Goal: Answer question/provide support

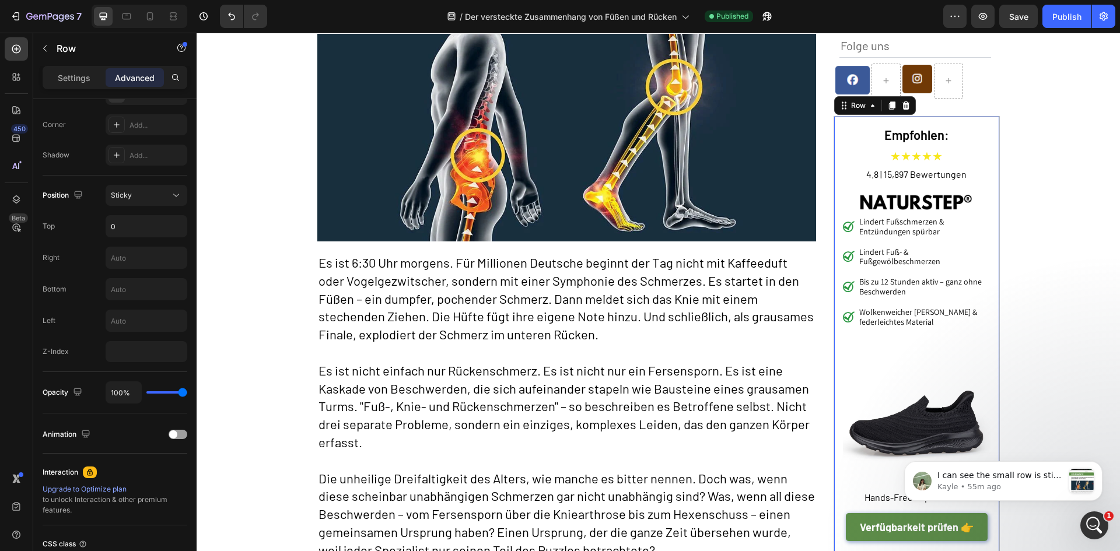
scroll to position [2428, 0]
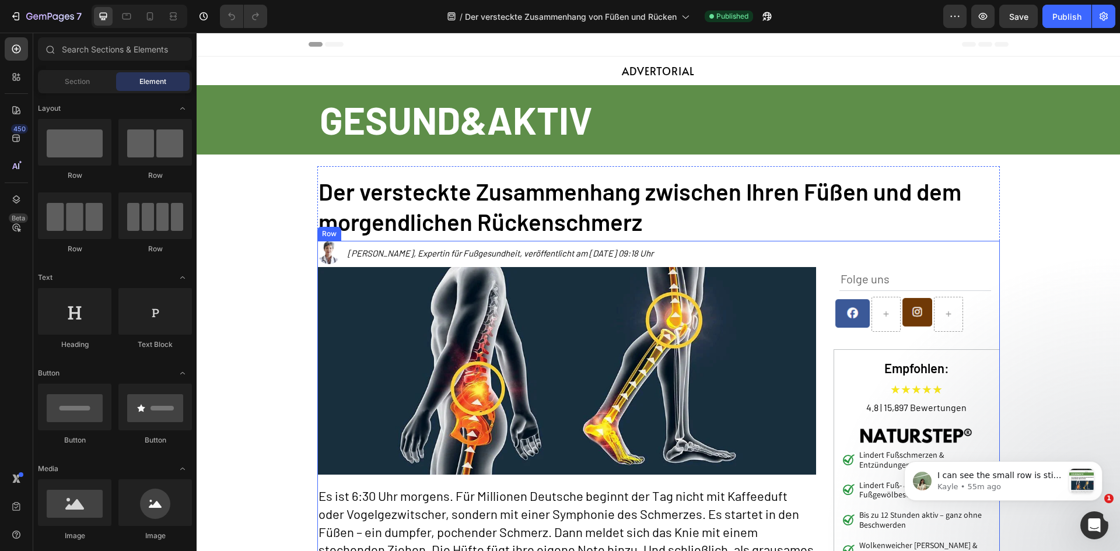
scroll to position [175, 0]
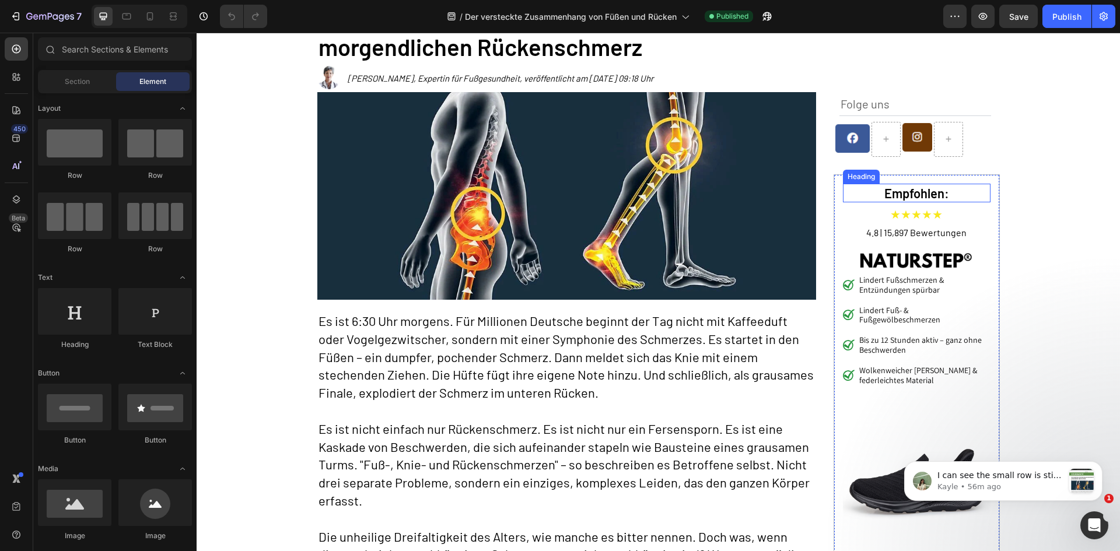
click at [848, 184] on h2 "Empfohlen:" at bounding box center [917, 193] width 148 height 19
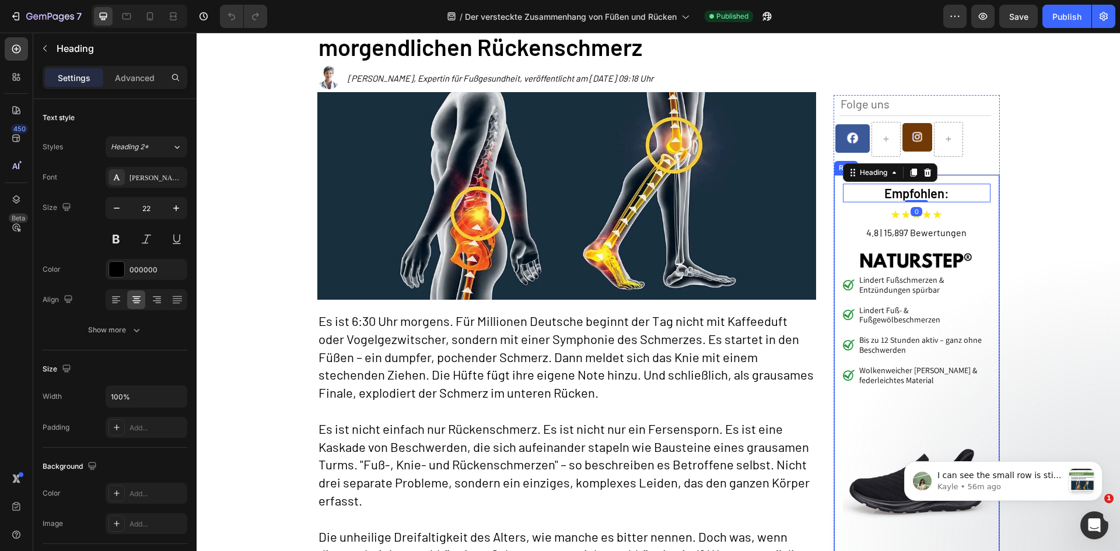
click at [834, 177] on div "Empfohlen: Heading 0 ★★★★★ Text Block 4.8 | 15,897 Bewertungen Text Block Image…" at bounding box center [917, 394] width 166 height 441
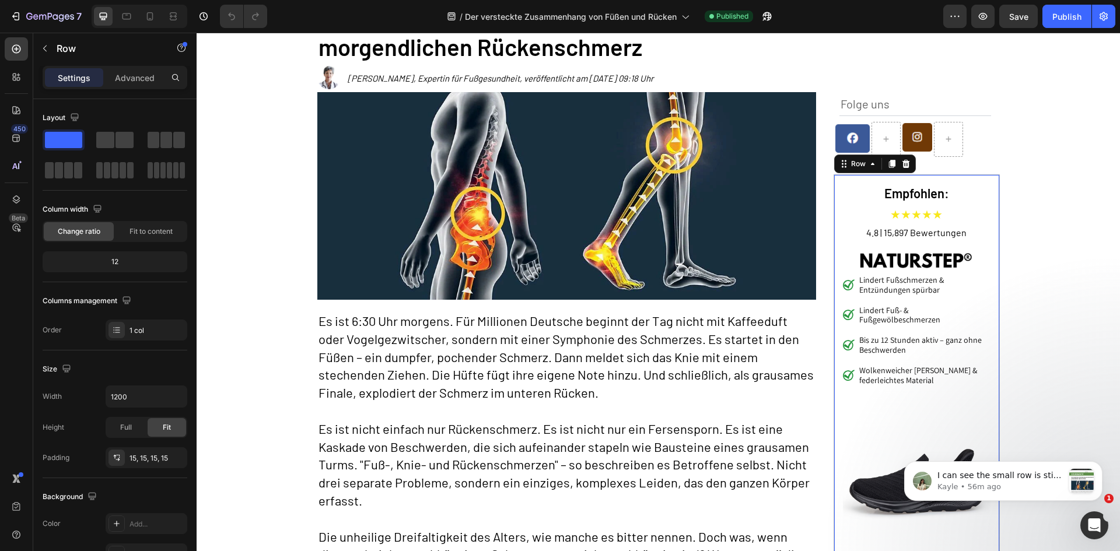
click at [844, 179] on div "Empfohlen: Heading ★★★★★ Text Block 4.8 | 15,897 Bewertungen Text Block Image L…" at bounding box center [917, 394] width 166 height 441
click at [134, 73] on p "Advanced" at bounding box center [135, 78] width 40 height 12
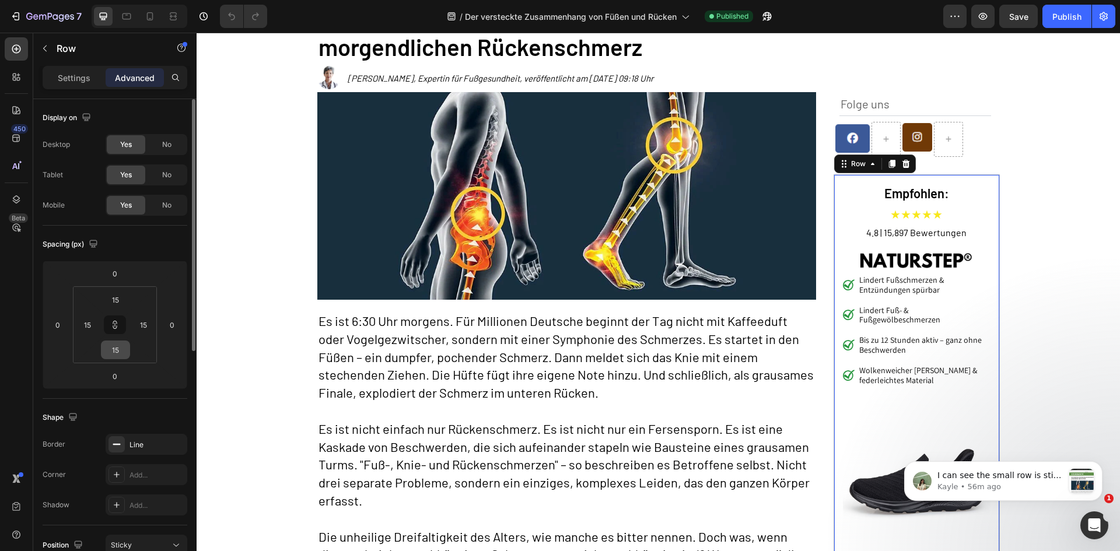
scroll to position [350, 0]
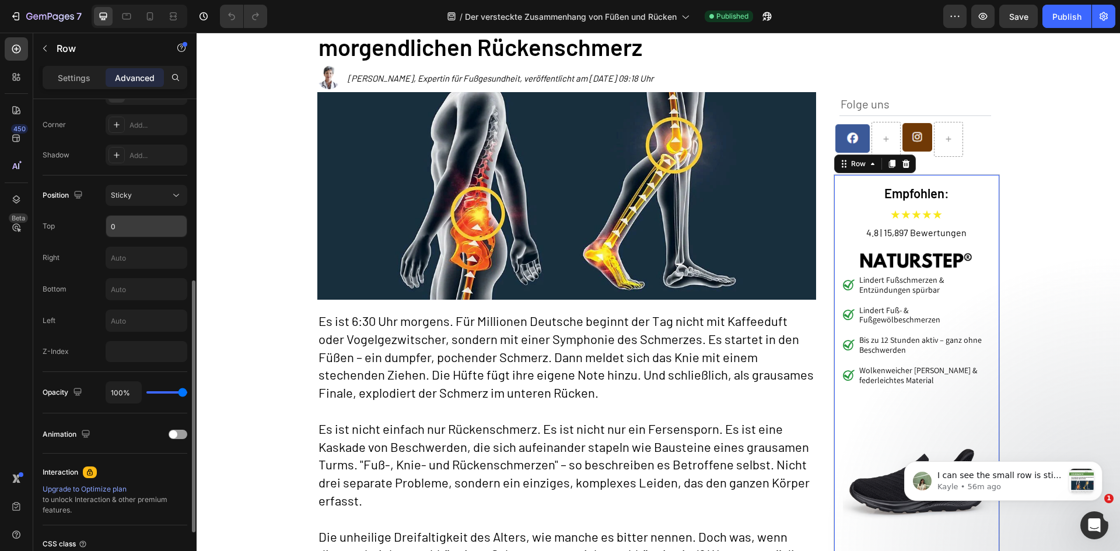
click at [138, 233] on input "0" at bounding box center [146, 226] width 81 height 21
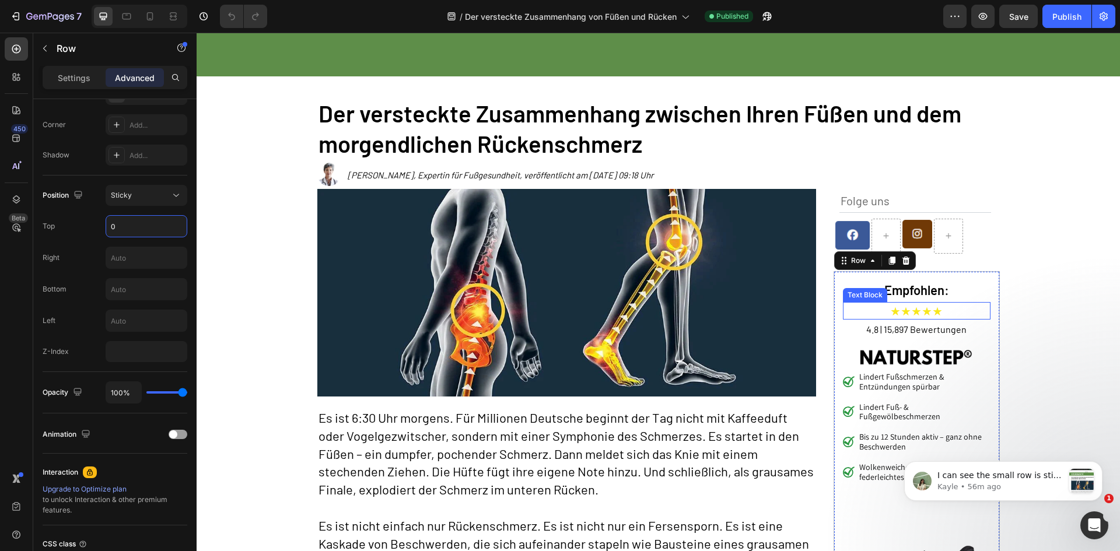
scroll to position [175, 0]
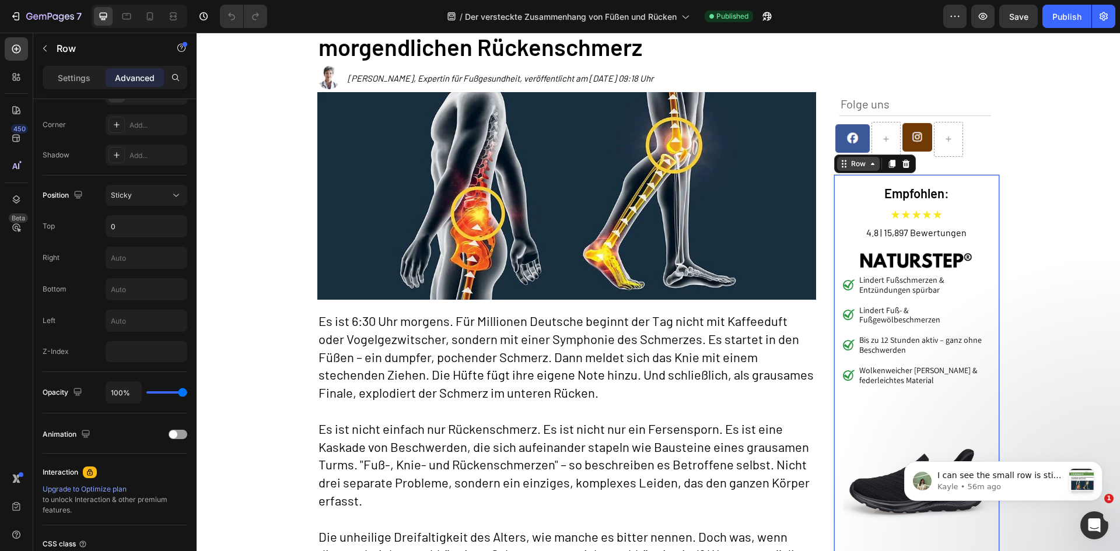
click at [868, 167] on icon at bounding box center [872, 163] width 9 height 9
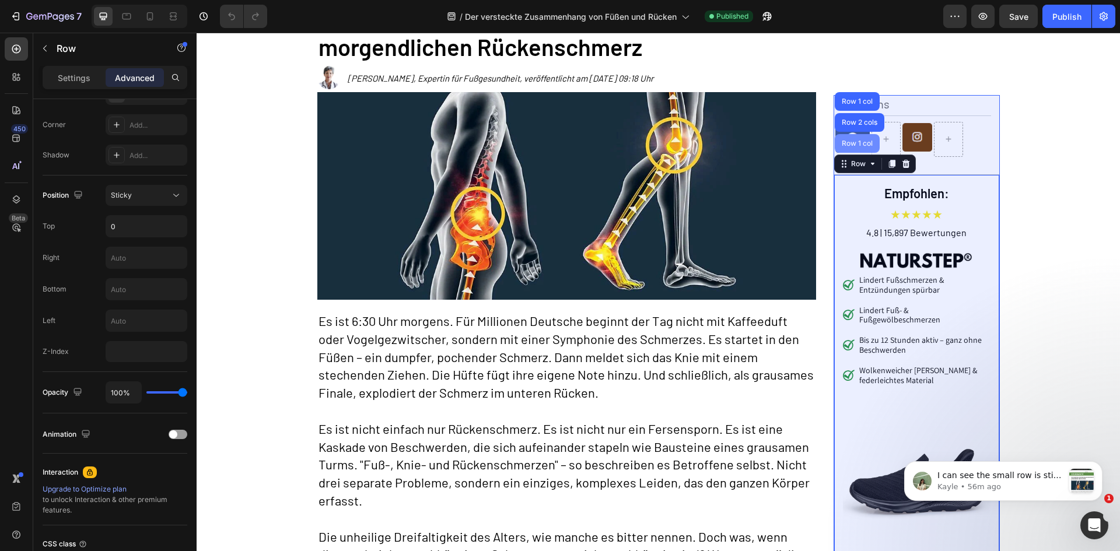
click at [858, 141] on div "Row 1 col" at bounding box center [858, 143] width 36 height 7
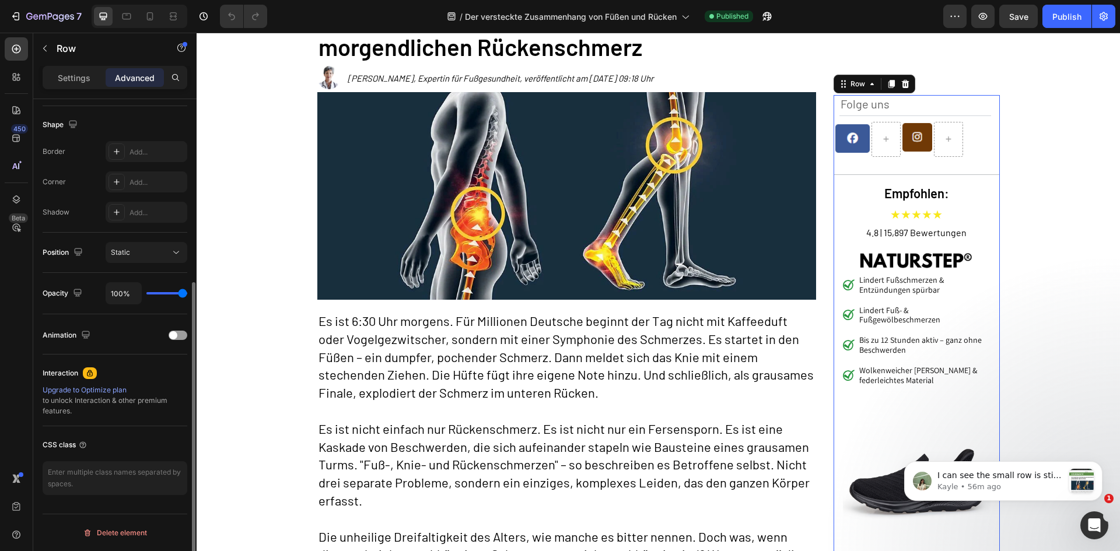
scroll to position [293, 0]
click at [861, 83] on div "Row" at bounding box center [857, 84] width 19 height 11
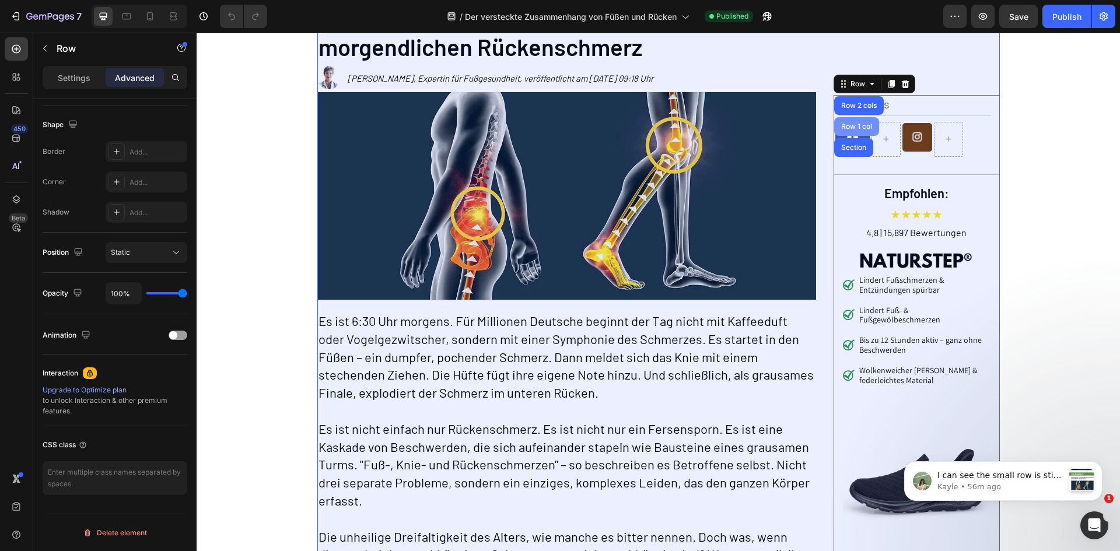
click at [851, 117] on div "Row 1 col" at bounding box center [856, 126] width 45 height 19
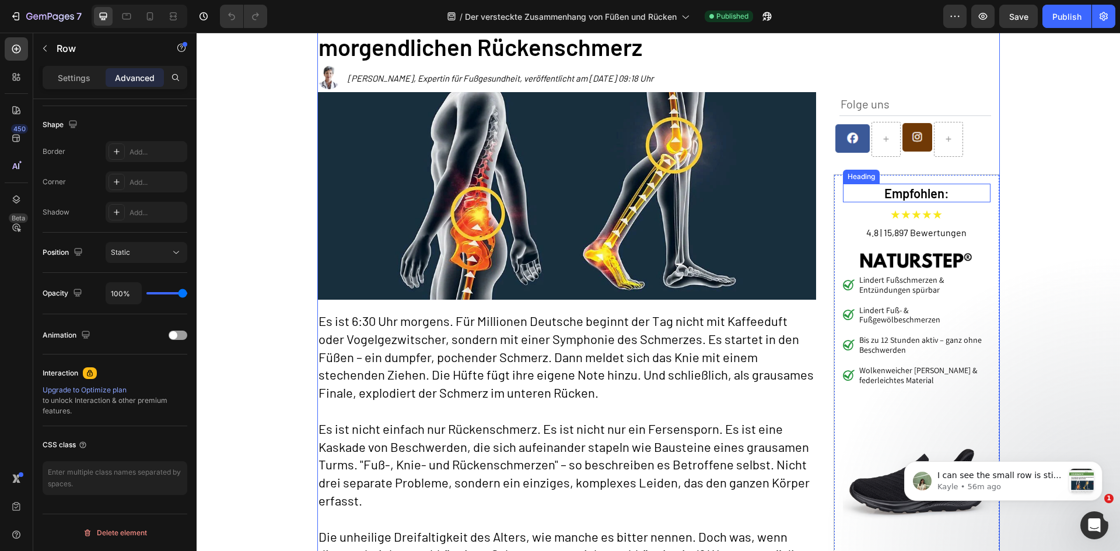
click at [885, 190] on h2 "Empfohlen:" at bounding box center [917, 193] width 148 height 19
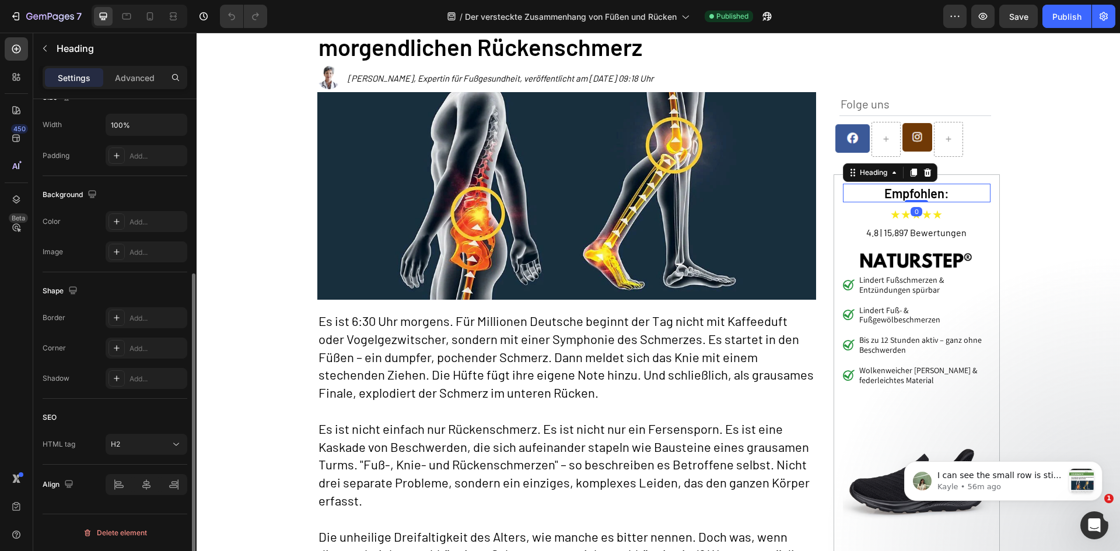
scroll to position [0, 0]
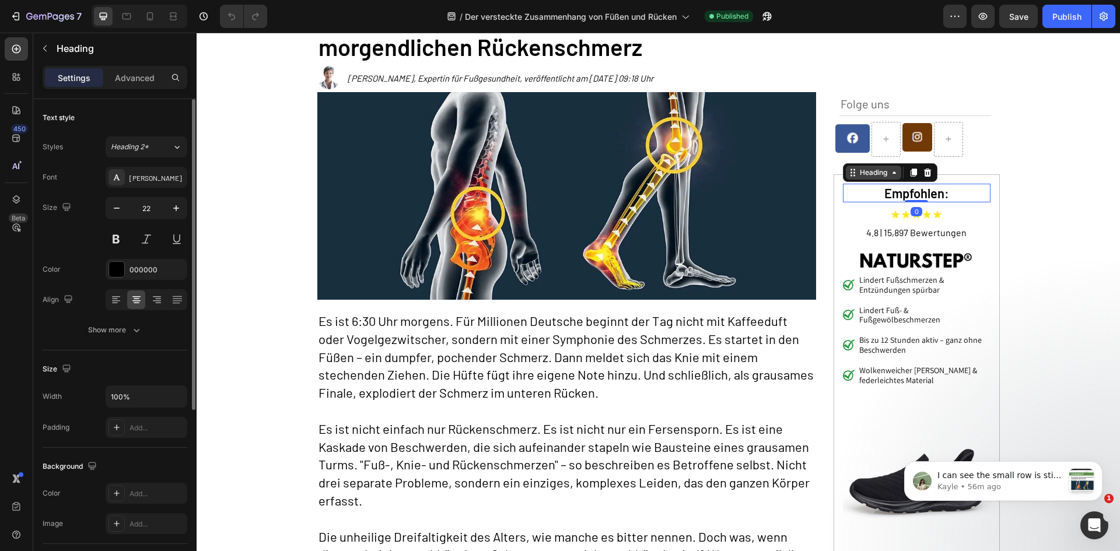
click at [863, 172] on div "Heading" at bounding box center [874, 172] width 32 height 11
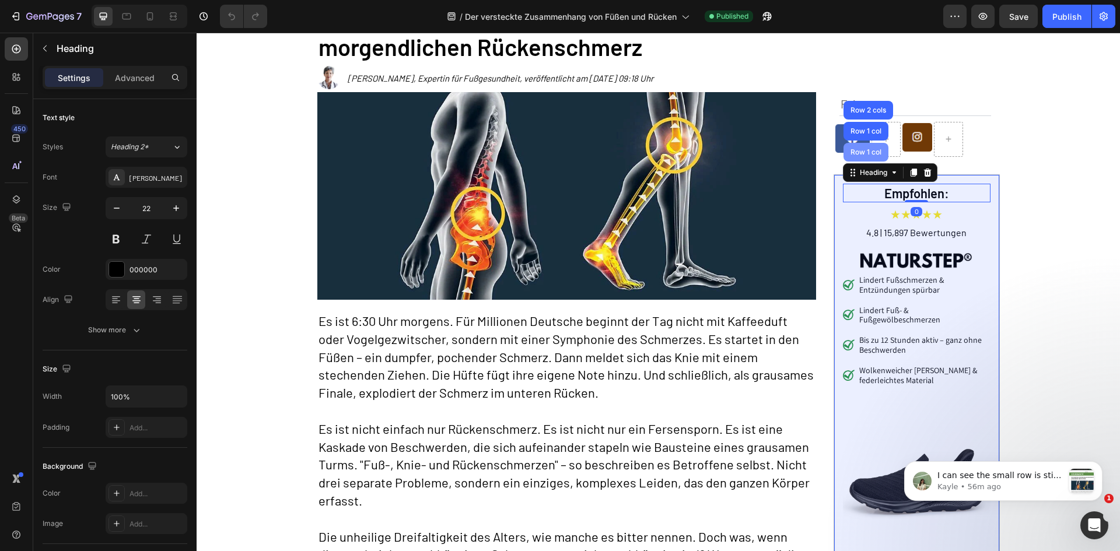
click at [863, 147] on div "Row 1 col" at bounding box center [866, 152] width 45 height 19
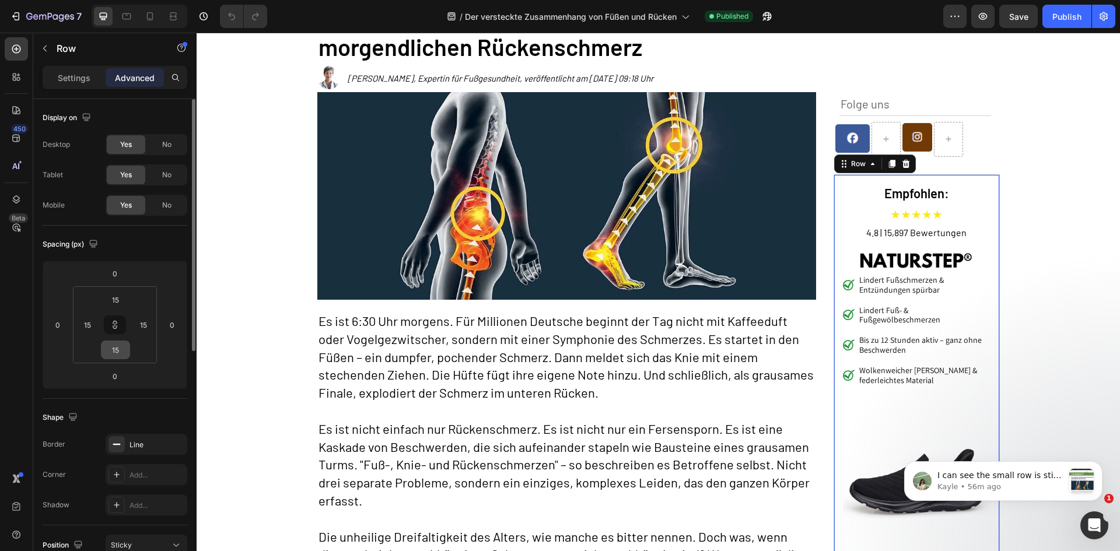
scroll to position [292, 0]
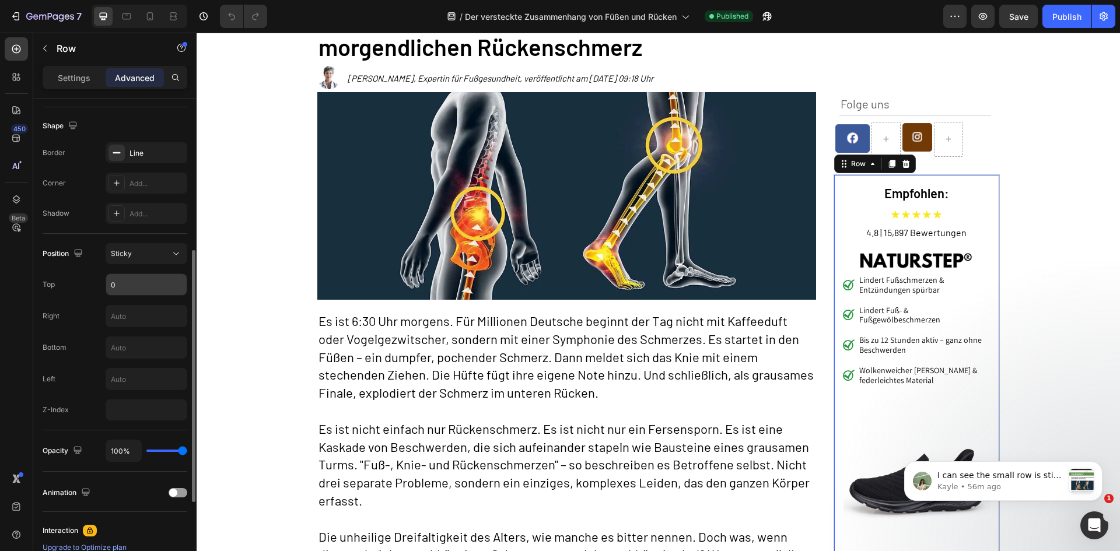
click at [144, 291] on input "0" at bounding box center [146, 284] width 81 height 21
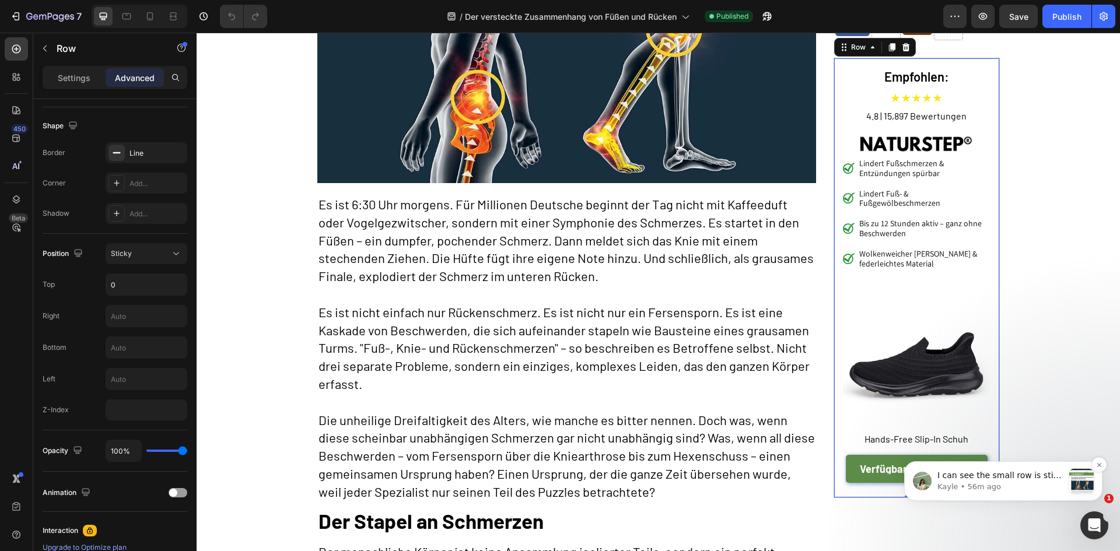
click at [1048, 483] on p "Kayle • 56m ago" at bounding box center [1001, 487] width 126 height 11
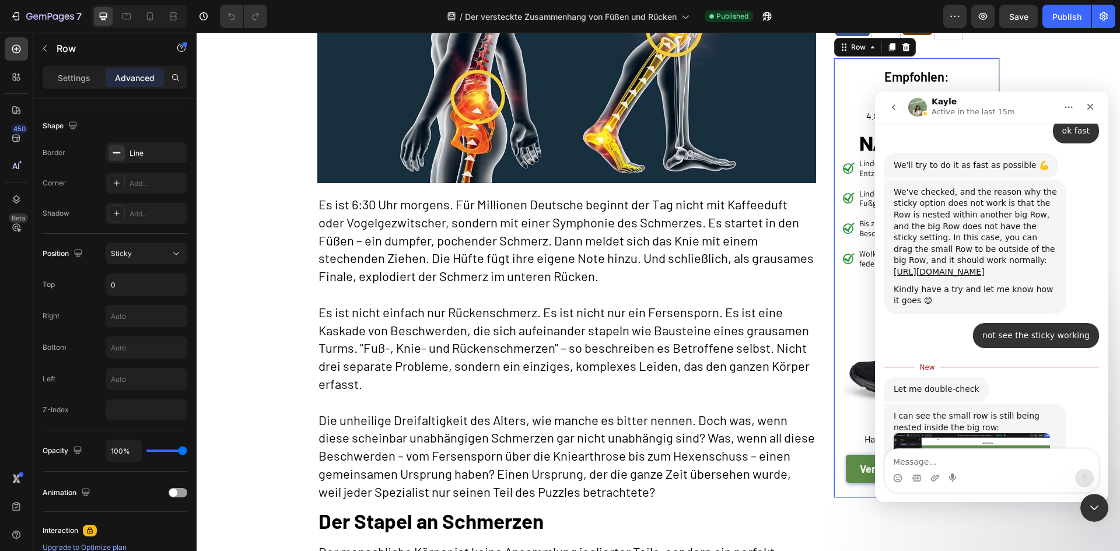
scroll to position [2447, 0]
drag, startPoint x: 901, startPoint y: 292, endPoint x: 1034, endPoint y: 292, distance: 133.0
click at [1029, 411] on div "I can see the small row is still being nested inside the big row:" at bounding box center [975, 422] width 163 height 23
click at [961, 411] on div "I can see the small row is still being nested inside the big row:" at bounding box center [975, 422] width 163 height 23
drag, startPoint x: 899, startPoint y: 411, endPoint x: 942, endPoint y: 411, distance: 42.6
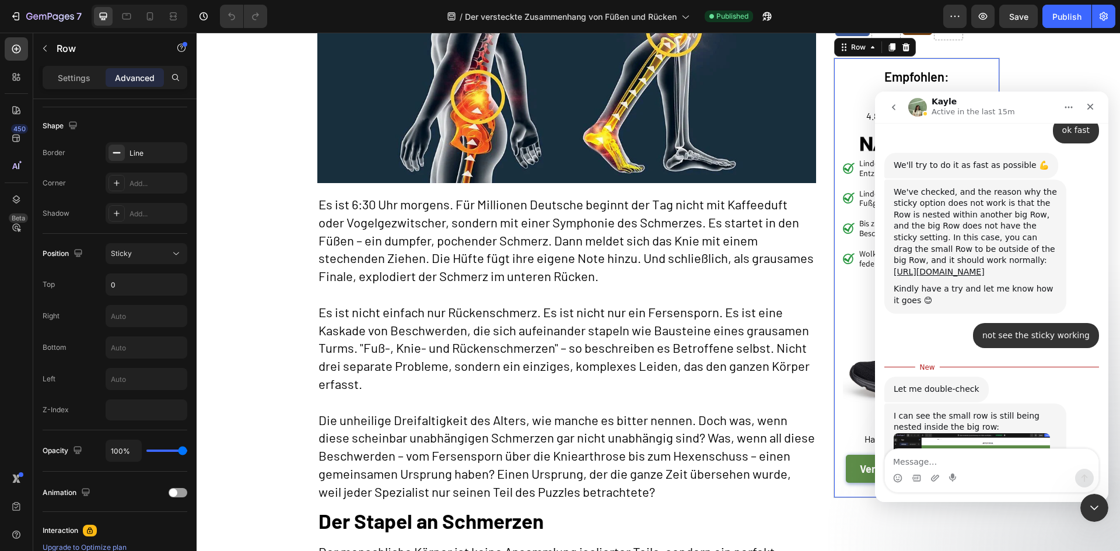
click at [942, 519] on div "Can you help me check the video again to split them and see if it works?" at bounding box center [975, 530] width 163 height 23
click at [960, 519] on div "Can you help me check the video again to split them and see if it works?" at bounding box center [975, 530] width 163 height 23
drag, startPoint x: 941, startPoint y: 410, endPoint x: 1006, endPoint y: 412, distance: 65.4
click at [995, 519] on div "Can you help me check the video again to split them and see if it works?" at bounding box center [975, 530] width 163 height 23
click at [1012, 519] on div "Can you help me check the video again to split them and see if it works?" at bounding box center [975, 530] width 163 height 23
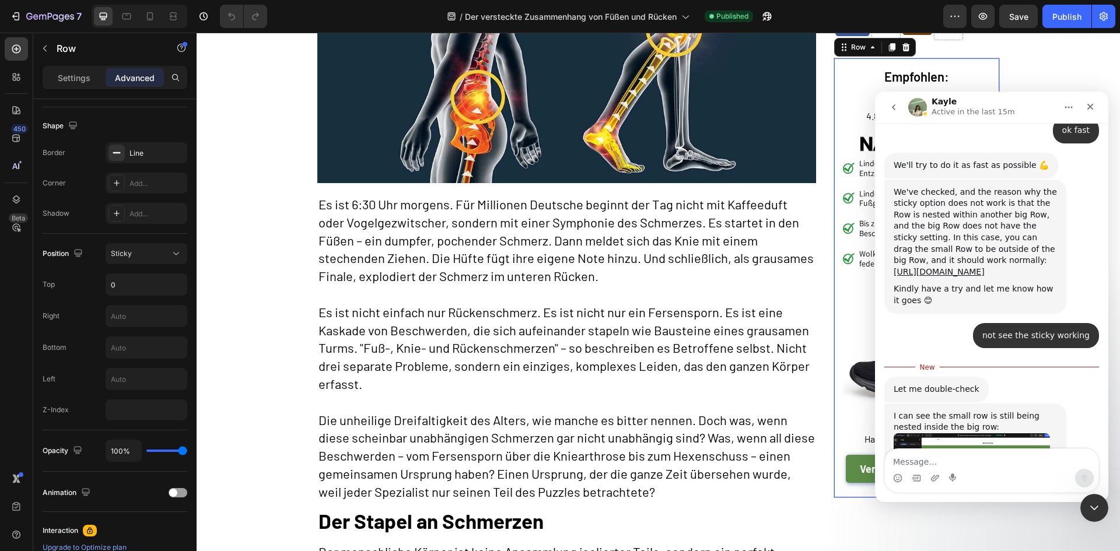
drag, startPoint x: 963, startPoint y: 403, endPoint x: 1057, endPoint y: 399, distance: 94.0
click at [1057, 404] on div "I can see the small row is still being nested inside the big row: Can you help …" at bounding box center [976, 476] width 182 height 145
click at [1005, 519] on div "Can you help me check the video again to split them and see if it works?" at bounding box center [975, 530] width 163 height 23
click at [953, 458] on textarea "Message…" at bounding box center [992, 459] width 214 height 20
click at [1096, 107] on div "Close" at bounding box center [1090, 106] width 21 height 21
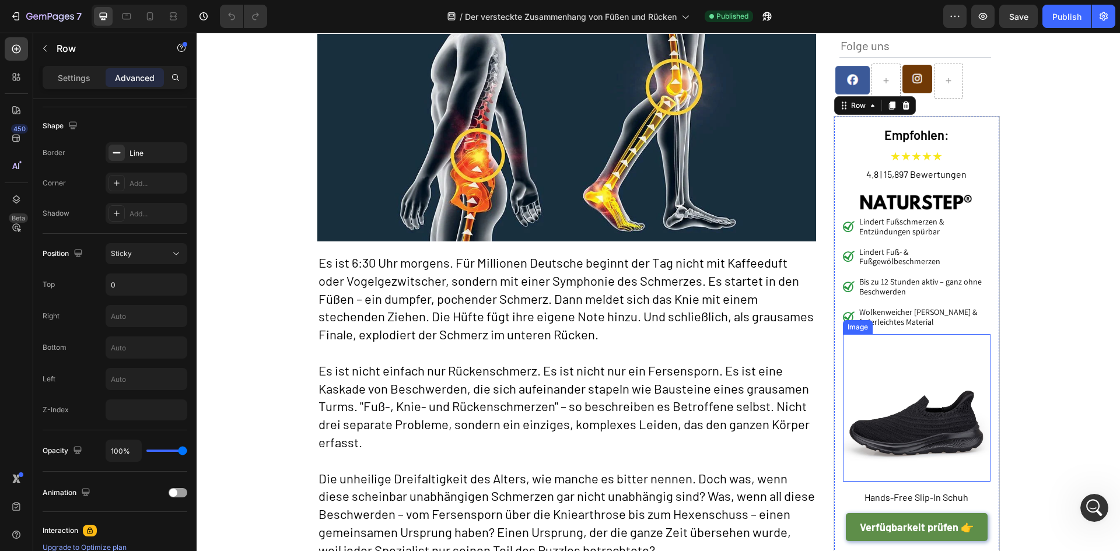
scroll to position [2428, 0]
click at [990, 125] on div "Empfohlen: Heading ★★★★★ Text Block 4.8 | 15,897 Bewertungen Text Block Image L…" at bounding box center [917, 336] width 166 height 441
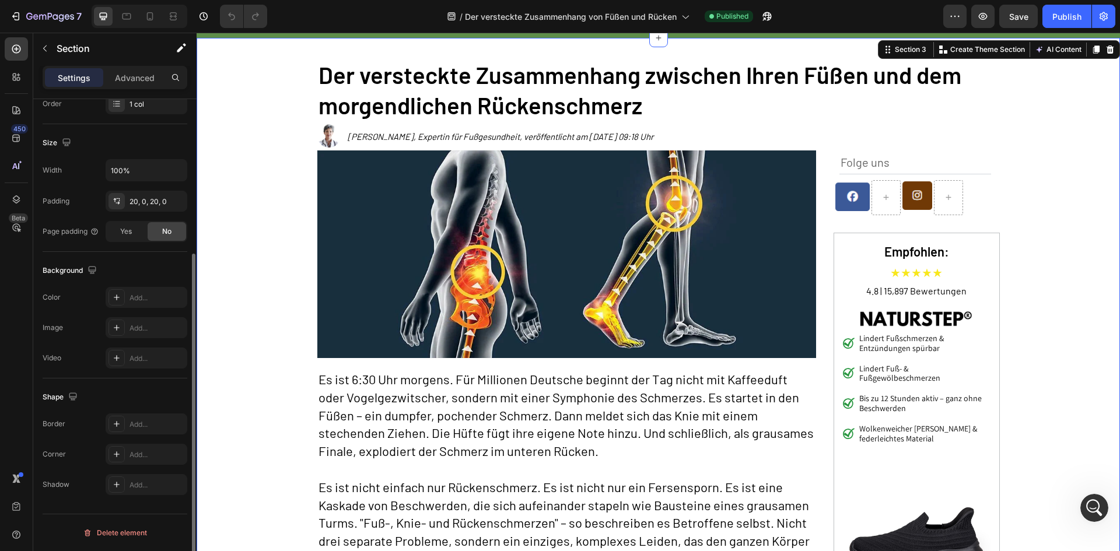
scroll to position [0, 0]
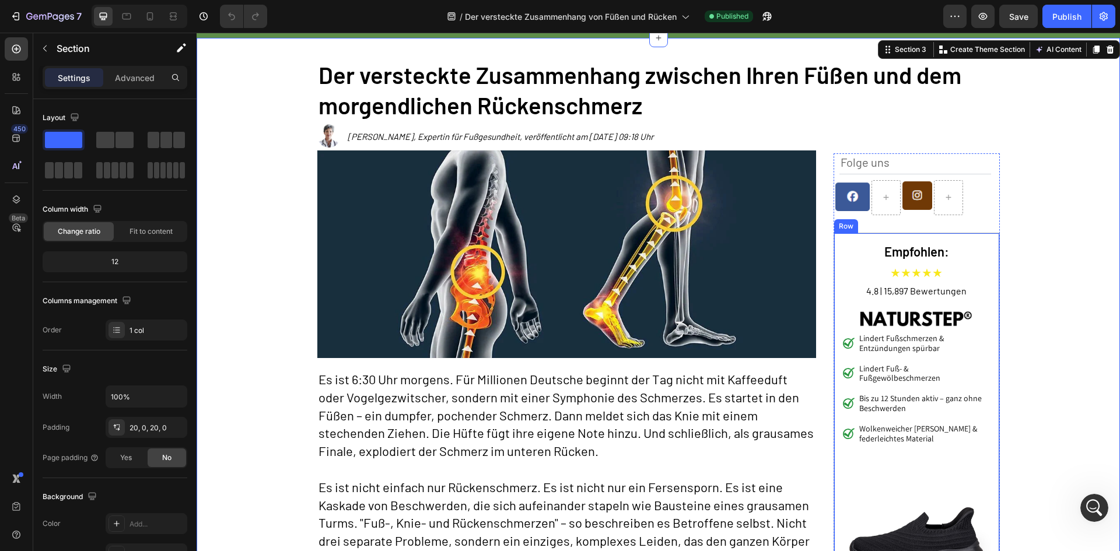
click at [834, 239] on div "Empfohlen: Heading ★★★★★ Text Block 4.8 | 15,897 Bewertungen Text Block Image L…" at bounding box center [917, 453] width 166 height 441
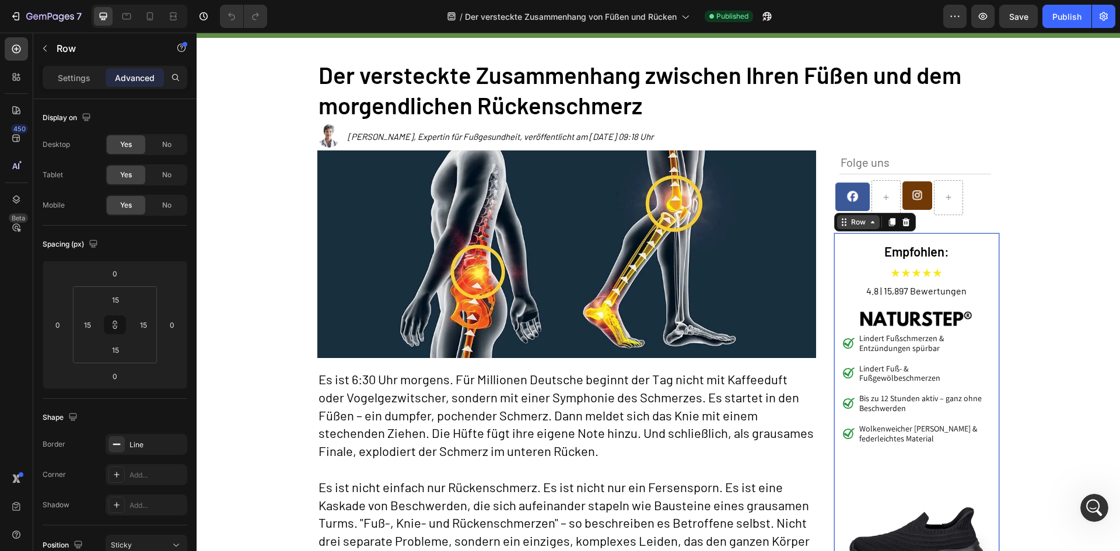
click at [858, 222] on div "Row" at bounding box center [858, 222] width 19 height 11
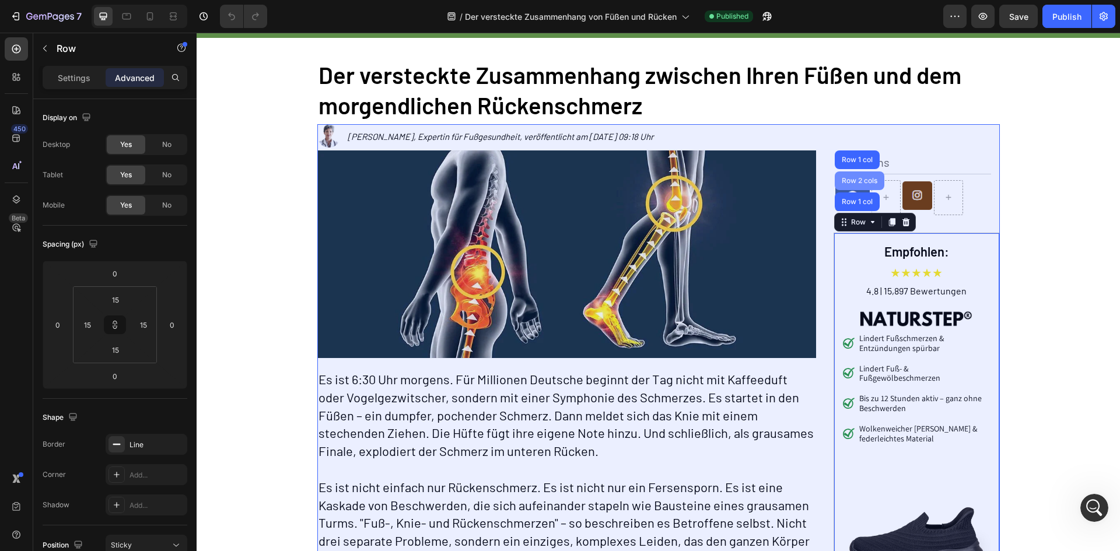
click at [860, 182] on div "Row 2 cols" at bounding box center [860, 180] width 40 height 7
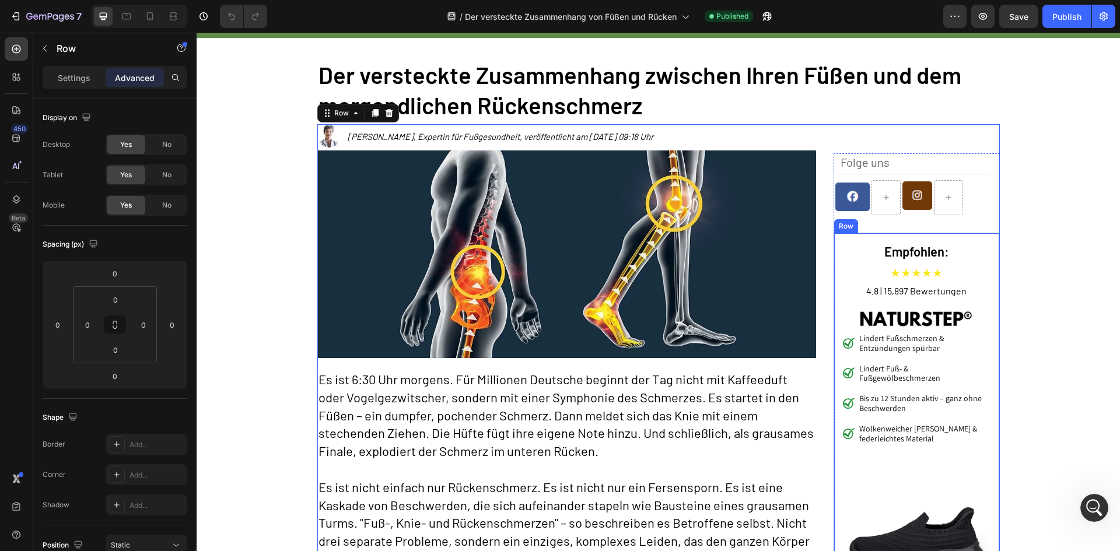
click at [856, 240] on div "Empfohlen: Heading ★★★★★ Text Block 4.8 | 15,897 Bewertungen Text Block Image L…" at bounding box center [917, 453] width 166 height 441
click at [853, 223] on div "Row" at bounding box center [858, 222] width 19 height 11
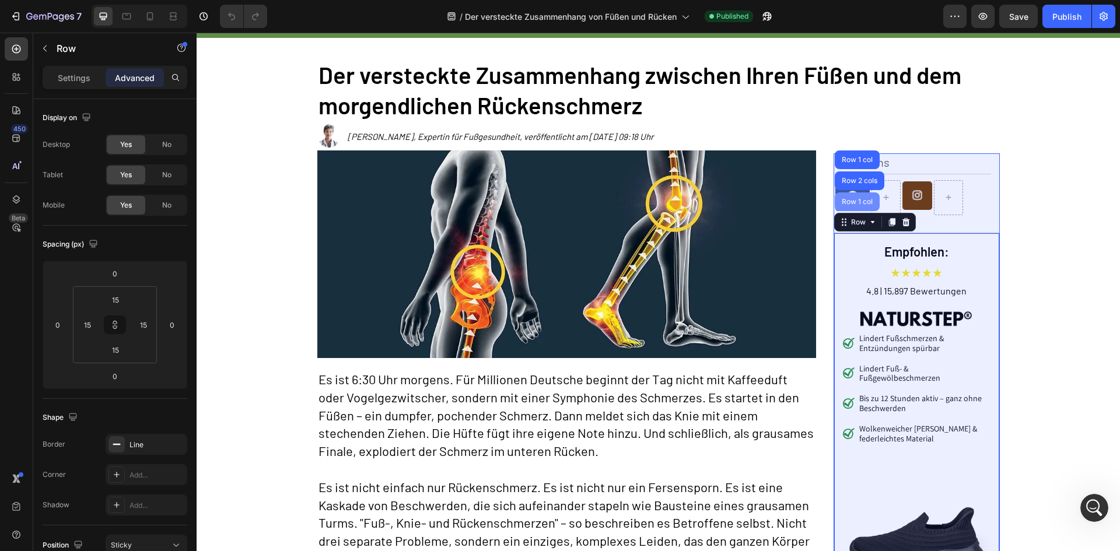
click at [861, 204] on div "Row 1 col" at bounding box center [858, 201] width 36 height 7
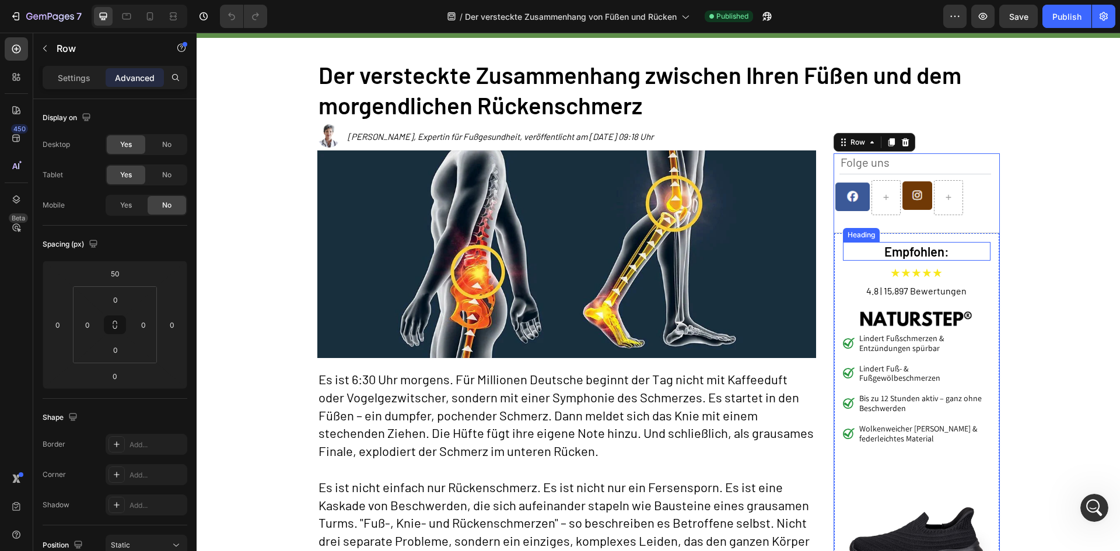
click at [977, 251] on h2 "Empfohlen:" at bounding box center [917, 251] width 148 height 19
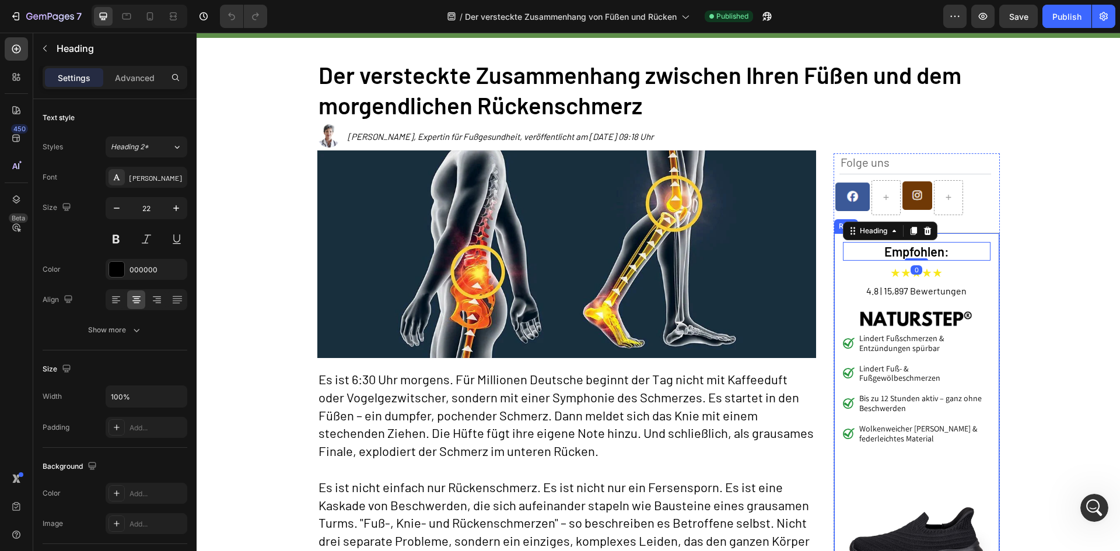
click at [989, 242] on div "Empfohlen: Heading 0 ★★★★★ Text Block 4.8 | 15,897 Bewertungen Text Block Image…" at bounding box center [917, 453] width 166 height 441
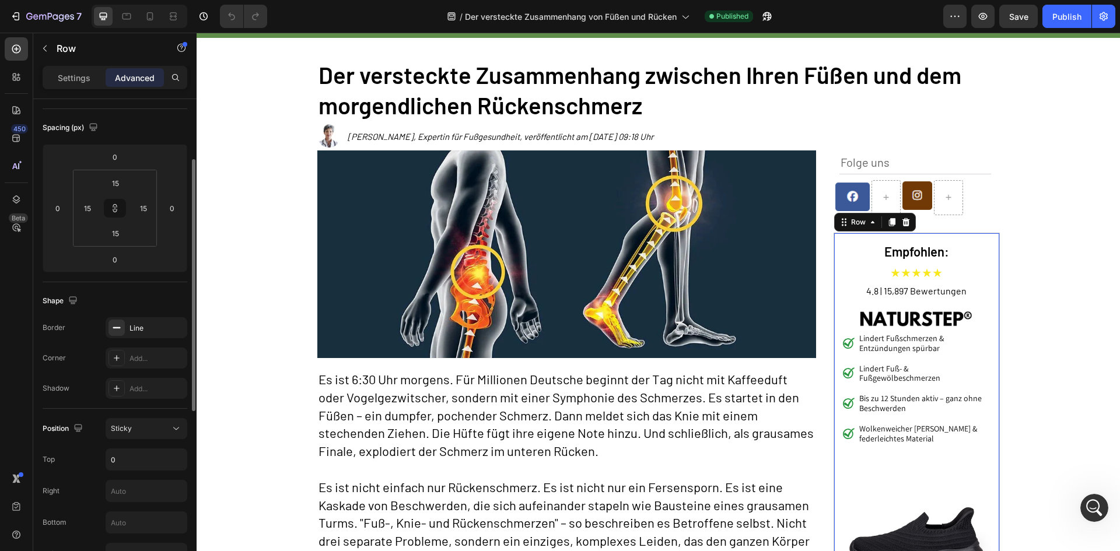
scroll to position [292, 0]
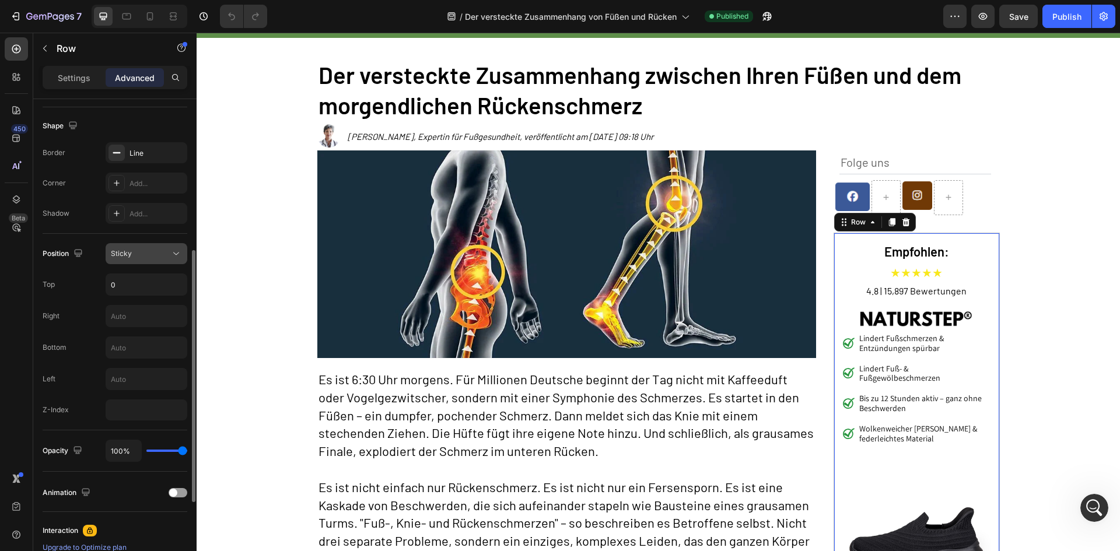
click at [161, 250] on div "Sticky" at bounding box center [141, 254] width 60 height 11
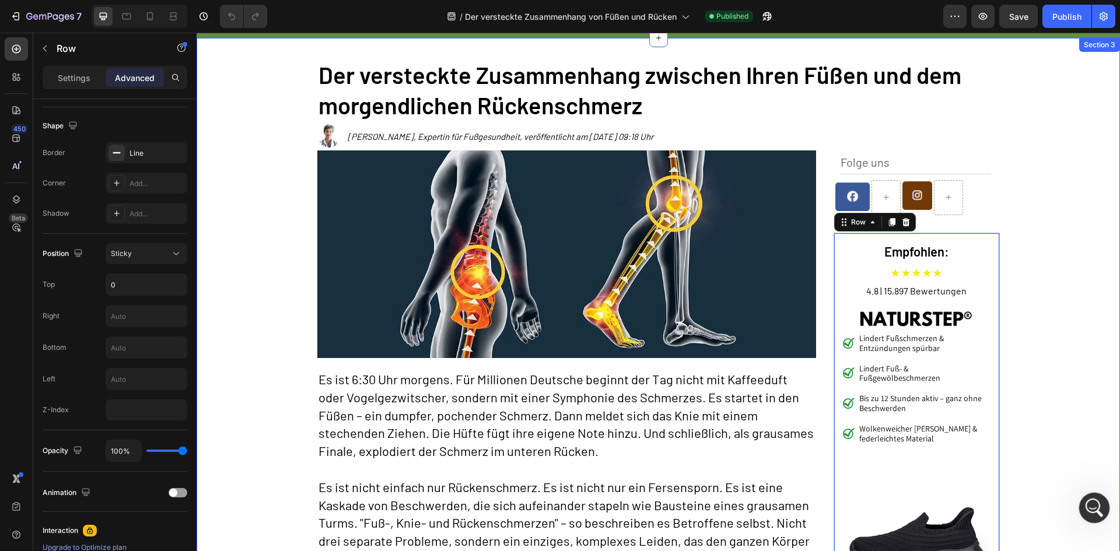
click at [1083, 502] on div "Open Intercom Messenger" at bounding box center [1093, 506] width 39 height 39
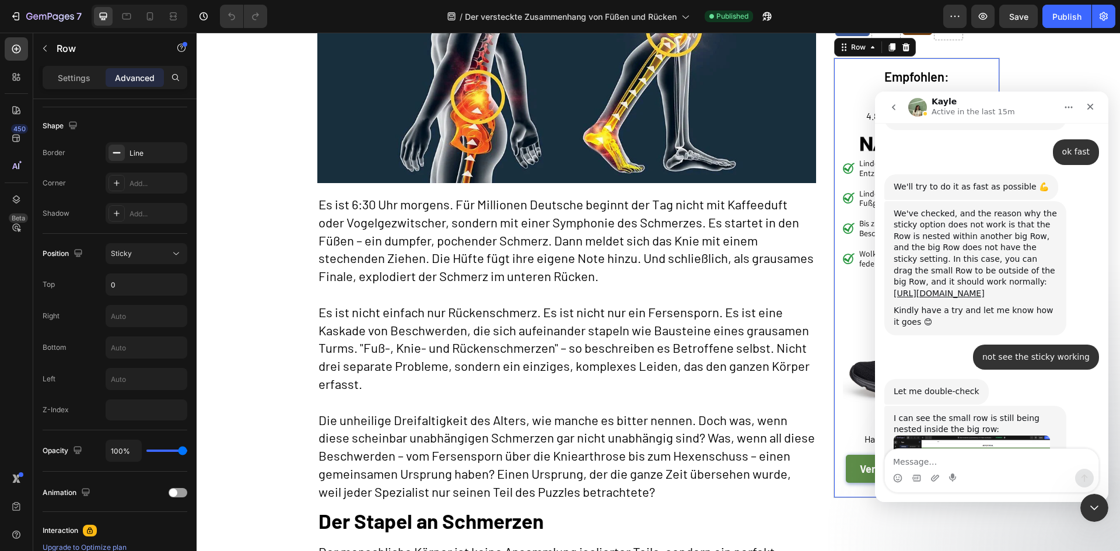
scroll to position [2428, 0]
click at [948, 459] on textarea "Message…" at bounding box center [992, 459] width 214 height 20
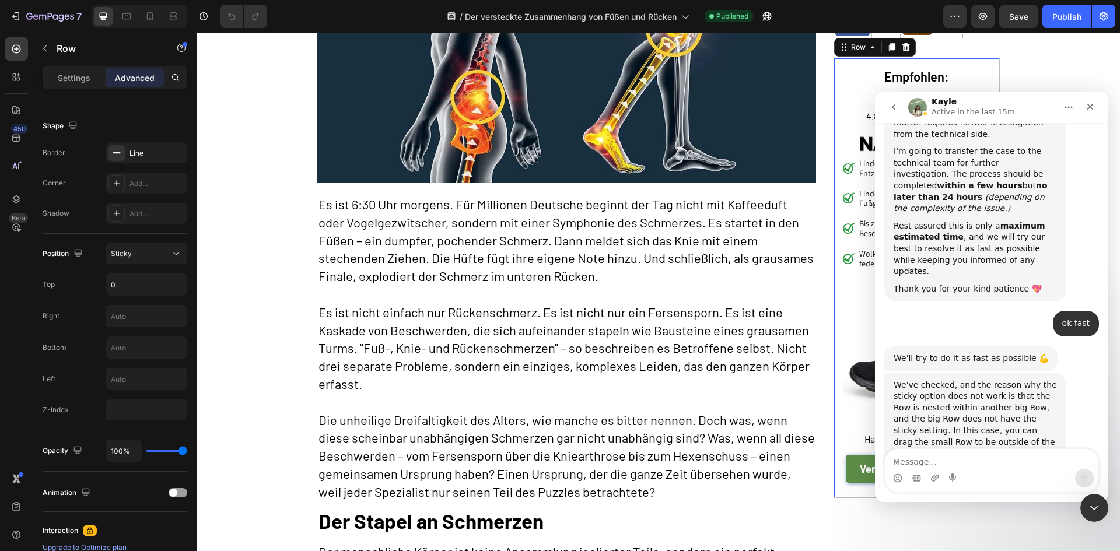
scroll to position [2253, 0]
click at [961, 463] on link "[URL][DOMAIN_NAME]" at bounding box center [939, 467] width 91 height 9
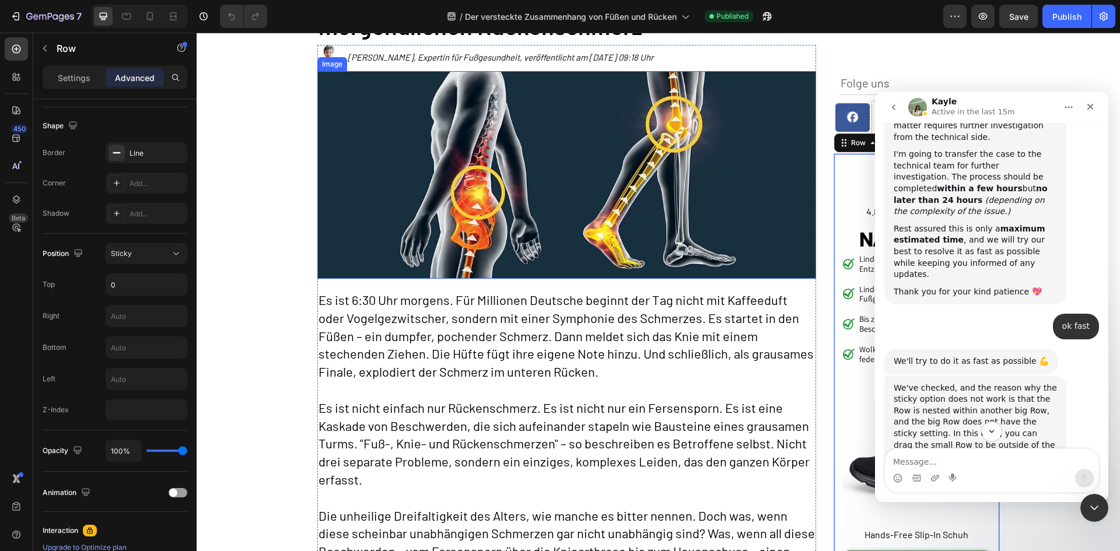
scroll to position [292, 0]
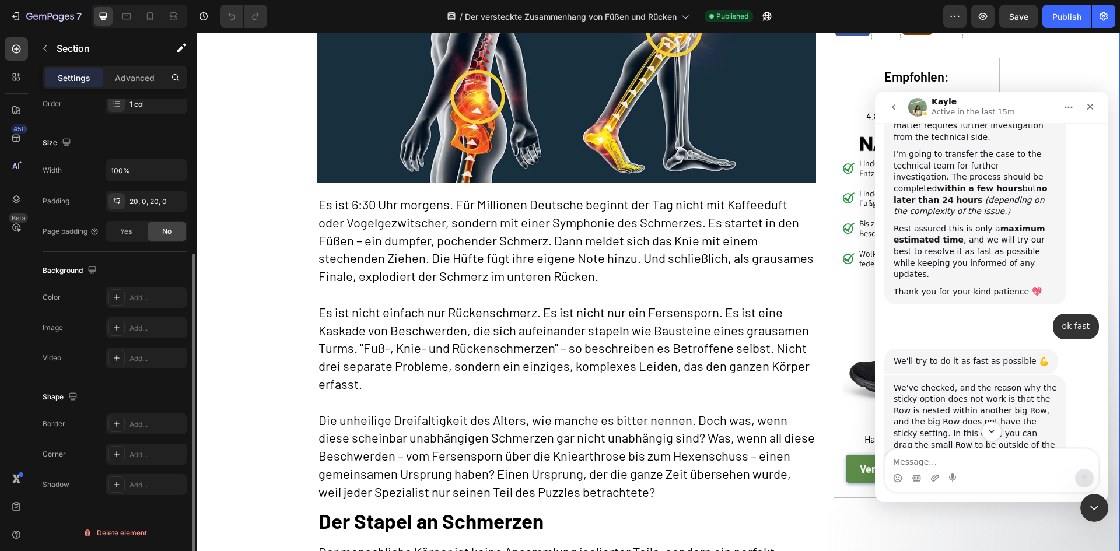
scroll to position [0, 0]
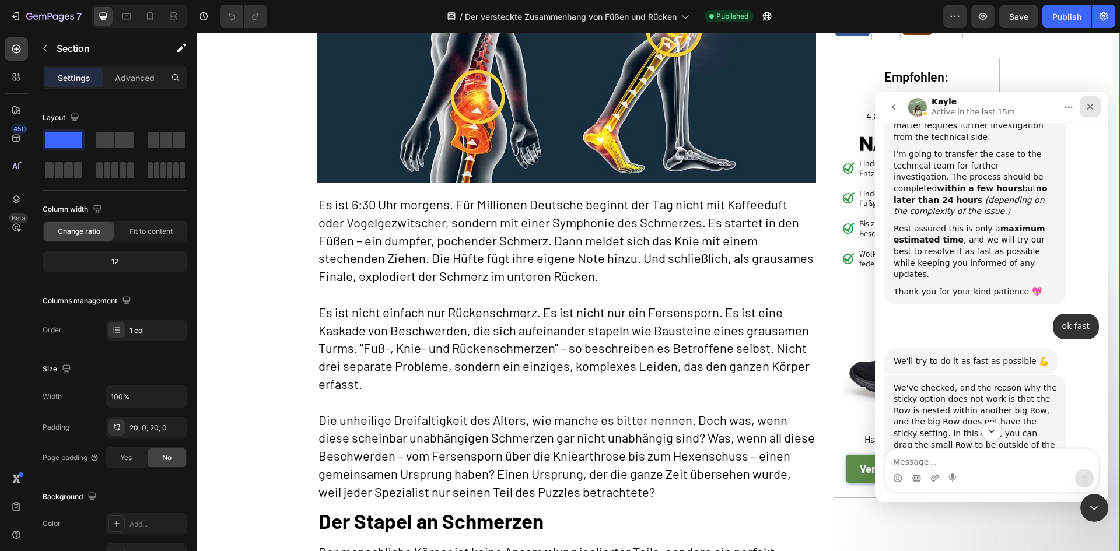
click at [1089, 112] on div "Close" at bounding box center [1090, 106] width 21 height 21
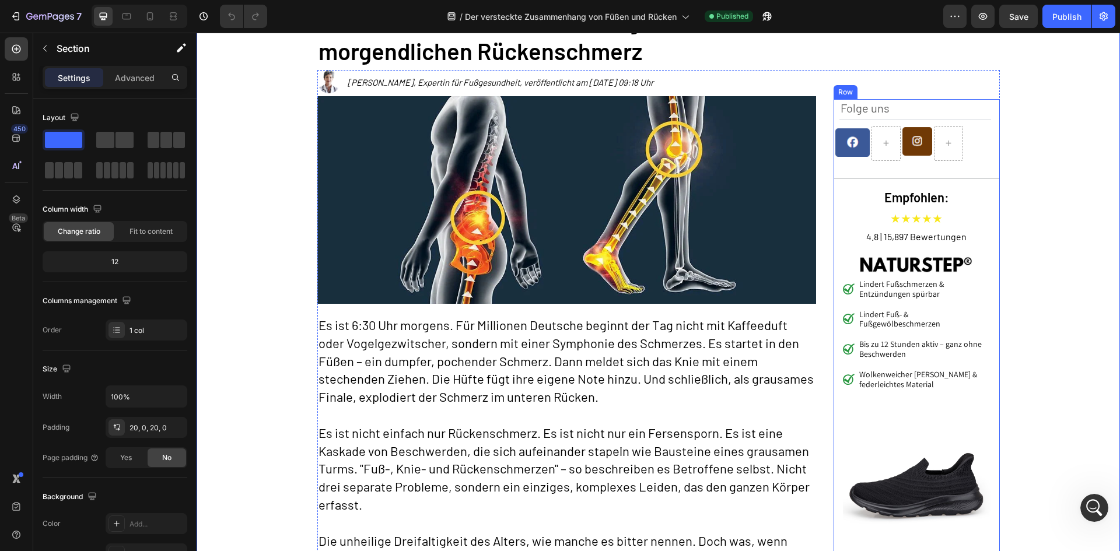
scroll to position [175, 0]
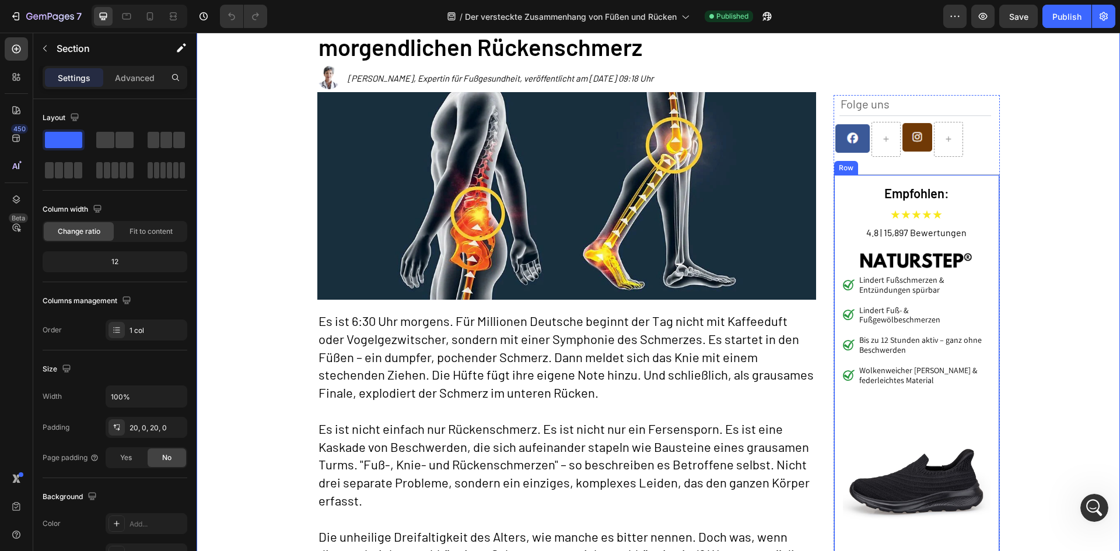
click at [834, 180] on div "Empfohlen: Heading ★★★★★ Text Block 4.8 | 15,897 Bewertungen Text Block Image L…" at bounding box center [917, 394] width 166 height 441
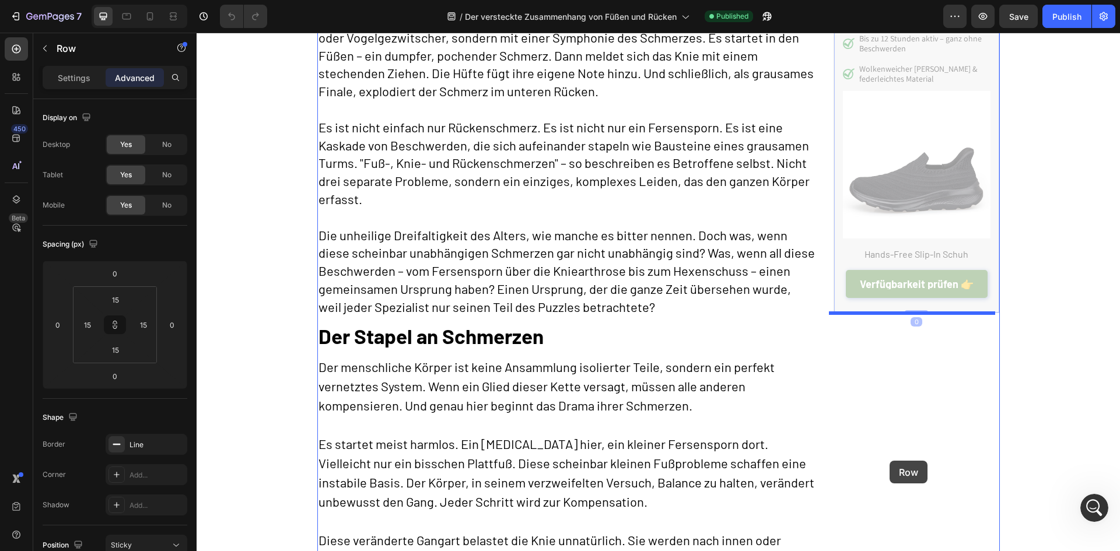
scroll to position [484, 0]
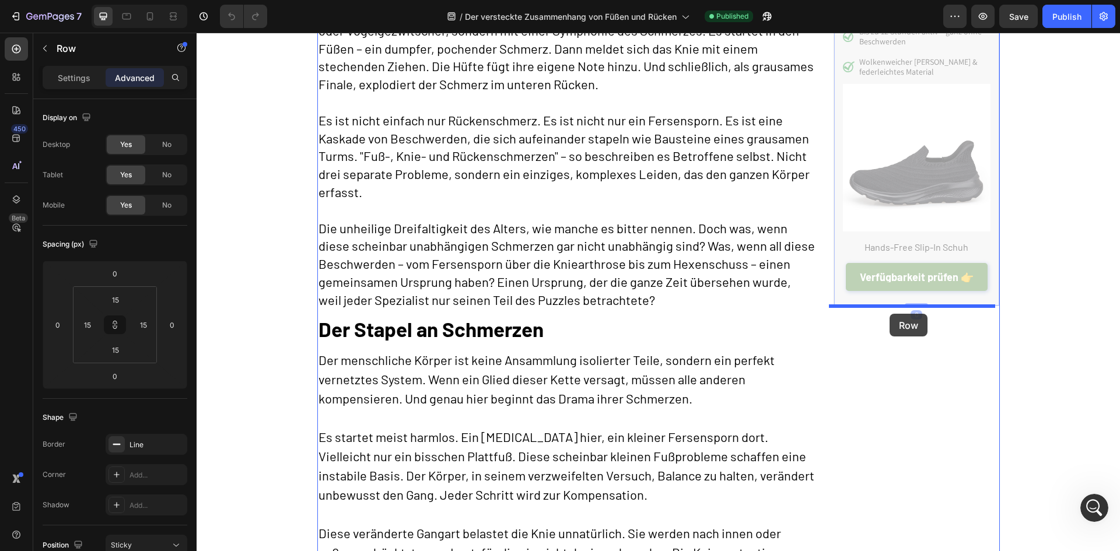
drag, startPoint x: 837, startPoint y: 183, endPoint x: 890, endPoint y: 314, distance: 141.6
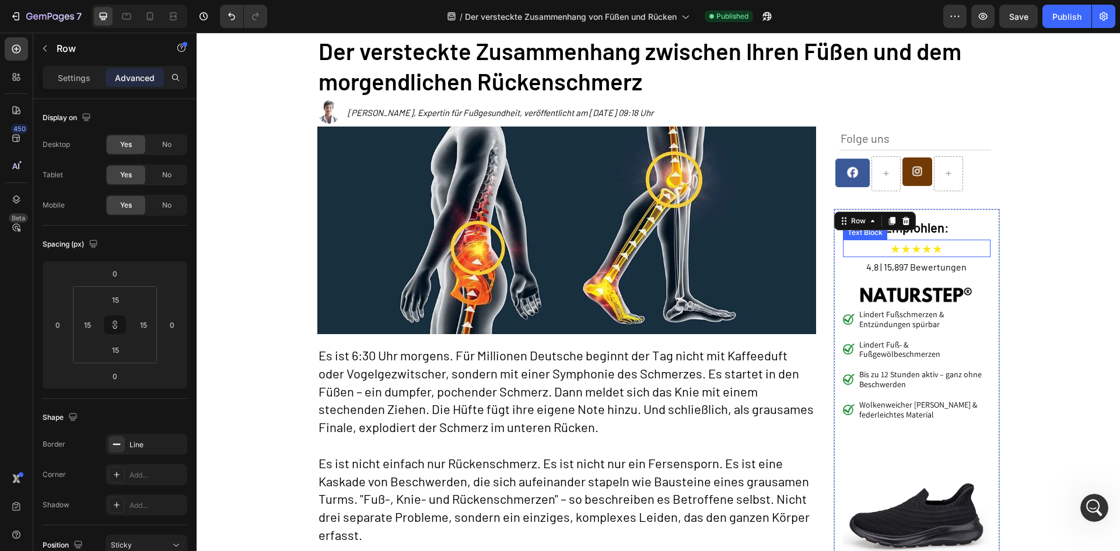
scroll to position [75, 0]
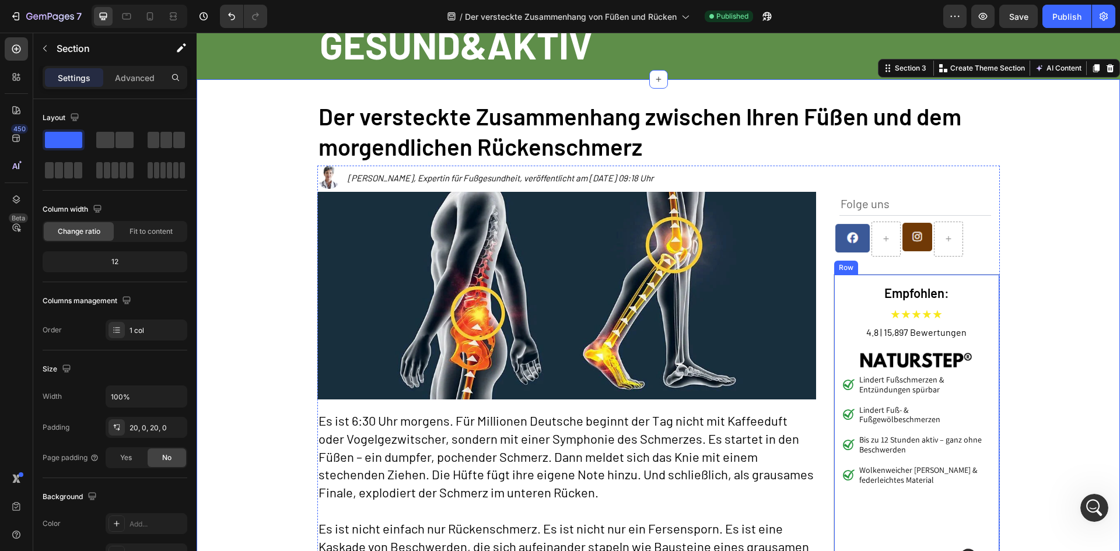
click at [835, 281] on div "Empfohlen: Heading ★★★★★ Text Block 4.8 | 15,897 Bewertungen Text Block Image L…" at bounding box center [917, 494] width 166 height 441
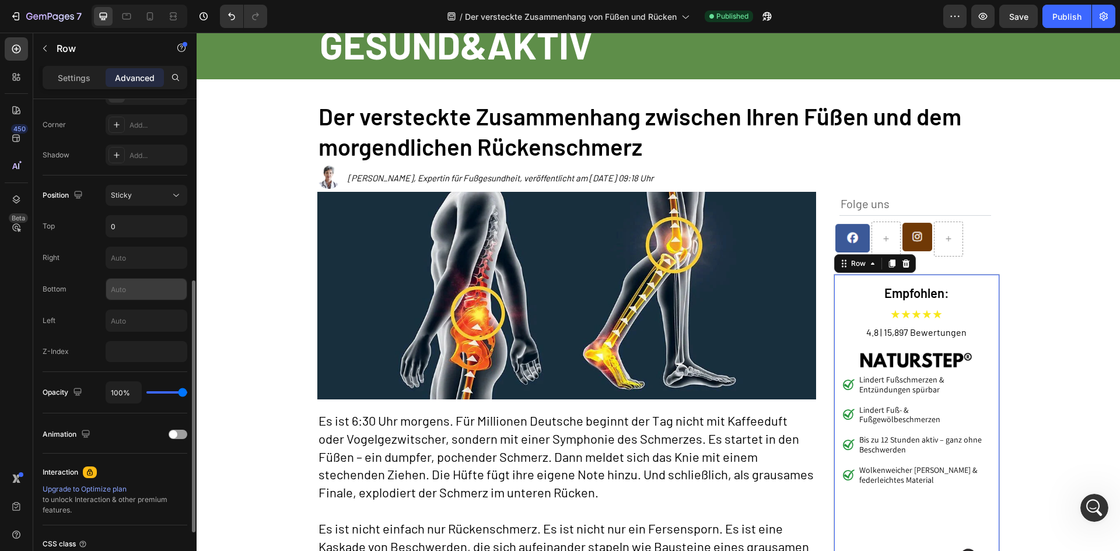
scroll to position [292, 0]
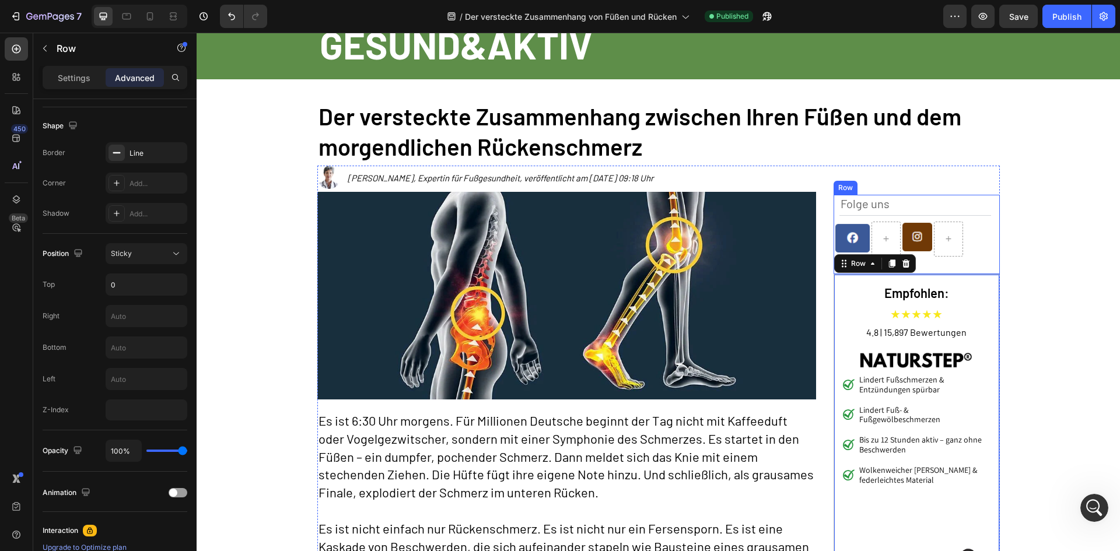
click at [987, 200] on div "Folge uns Text Block Image Image Row" at bounding box center [917, 234] width 166 height 79
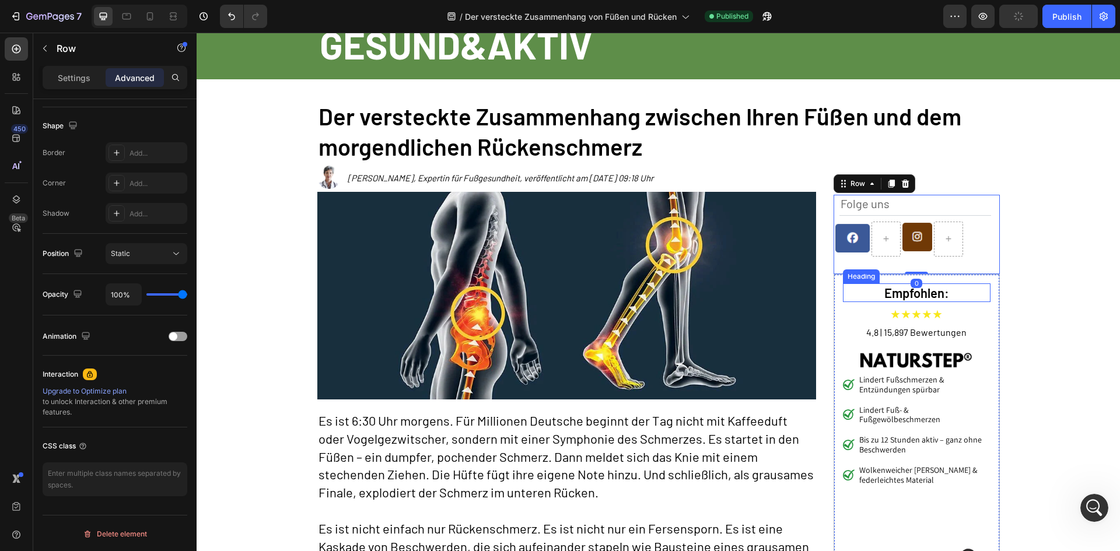
click at [848, 282] on div "Empfohlen: Heading ★★★★★ Text Block 4.8 | 15,897 Bewertungen Text Block Image L…" at bounding box center [917, 494] width 166 height 441
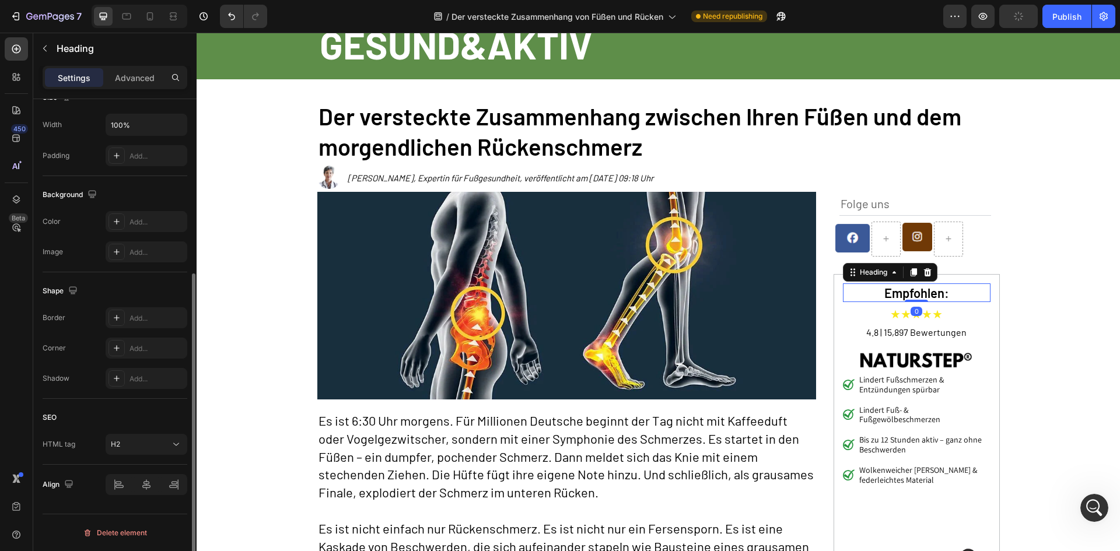
scroll to position [0, 0]
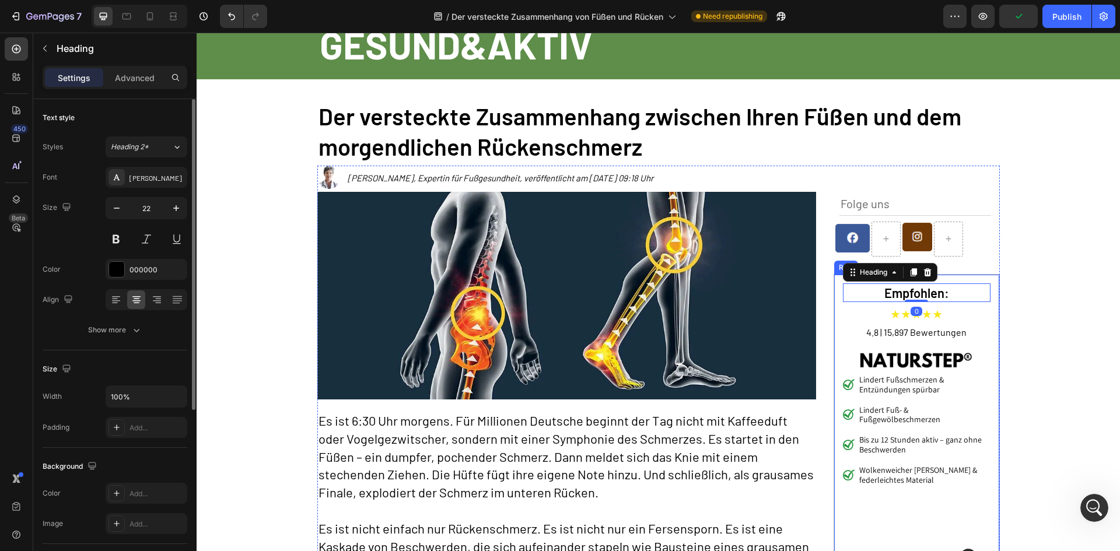
click at [834, 279] on div "Empfohlen: Heading 0 ★★★★★ Text Block 4.8 | 15,897 Bewertungen Text Block Image…" at bounding box center [917, 494] width 166 height 441
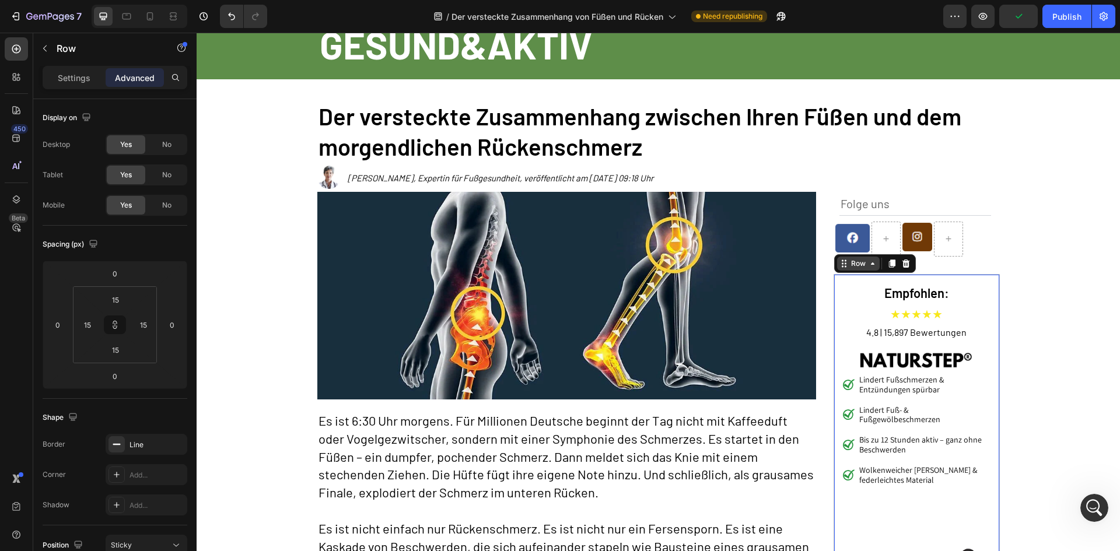
click at [851, 264] on div "Row" at bounding box center [858, 263] width 19 height 11
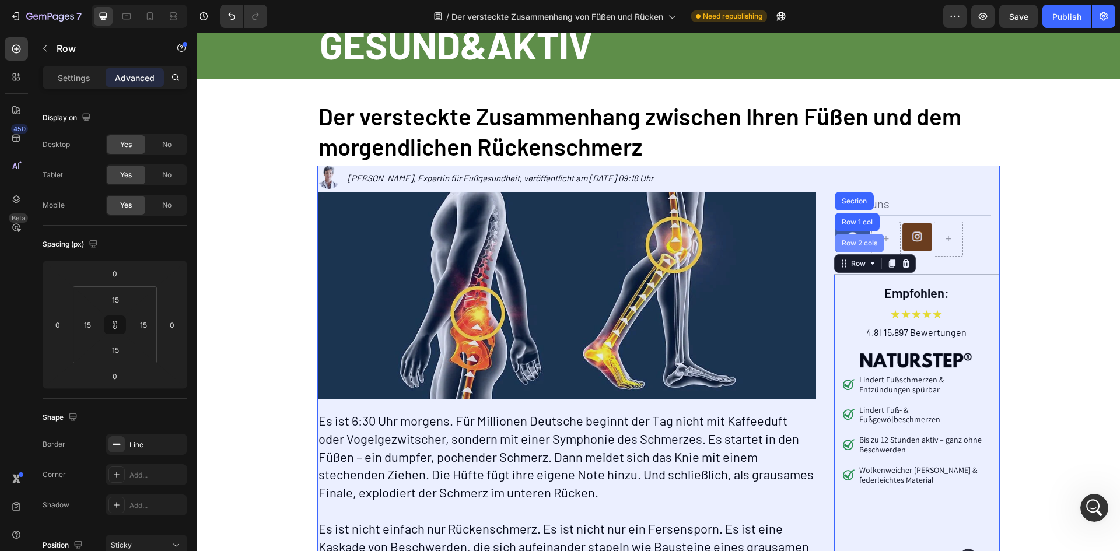
click at [854, 239] on div "Row 2 cols" at bounding box center [860, 243] width 50 height 19
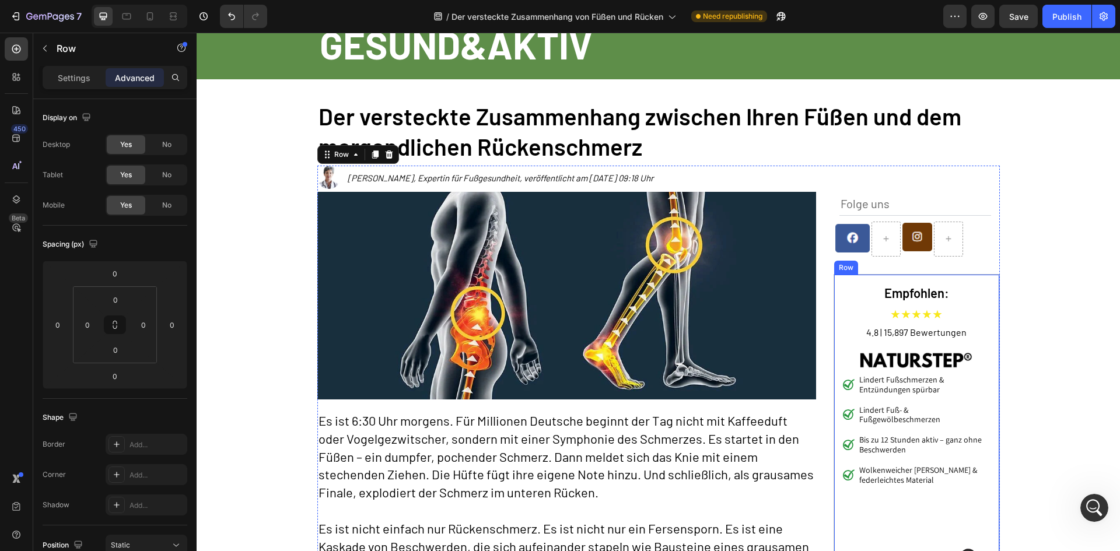
click at [835, 281] on div "Empfohlen: Heading ★★★★★ Text Block 4.8 | 15,897 Bewertungen Text Block Image L…" at bounding box center [917, 494] width 166 height 441
click at [859, 264] on div "Row" at bounding box center [858, 263] width 19 height 11
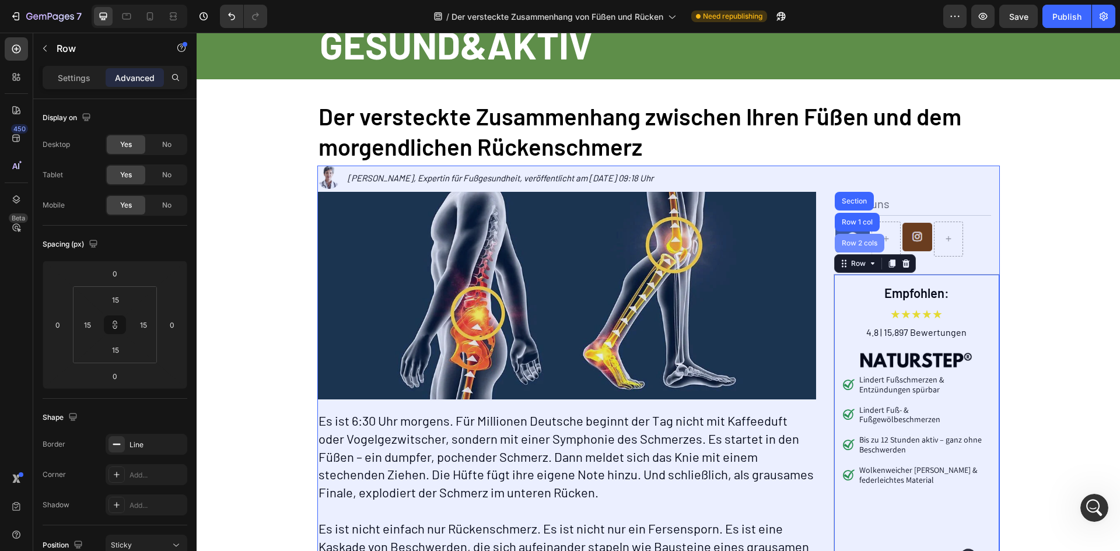
click at [863, 244] on div "Row 2 cols" at bounding box center [860, 243] width 40 height 7
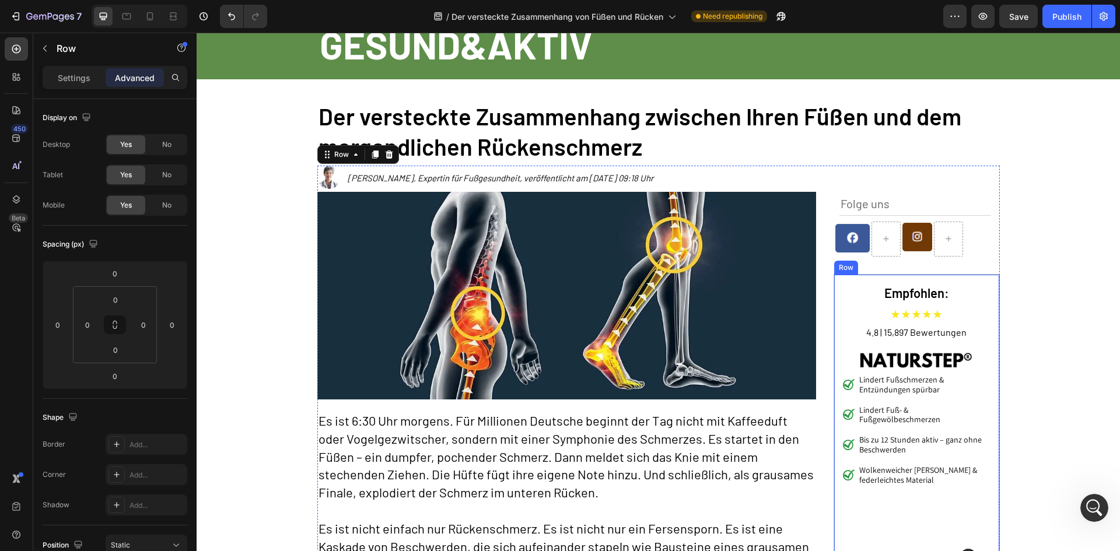
click at [834, 280] on div "Empfohlen: Heading ★★★★★ Text Block 4.8 | 15,897 Bewertungen Text Block Image L…" at bounding box center [917, 494] width 166 height 441
click at [853, 266] on div "Row" at bounding box center [858, 263] width 19 height 11
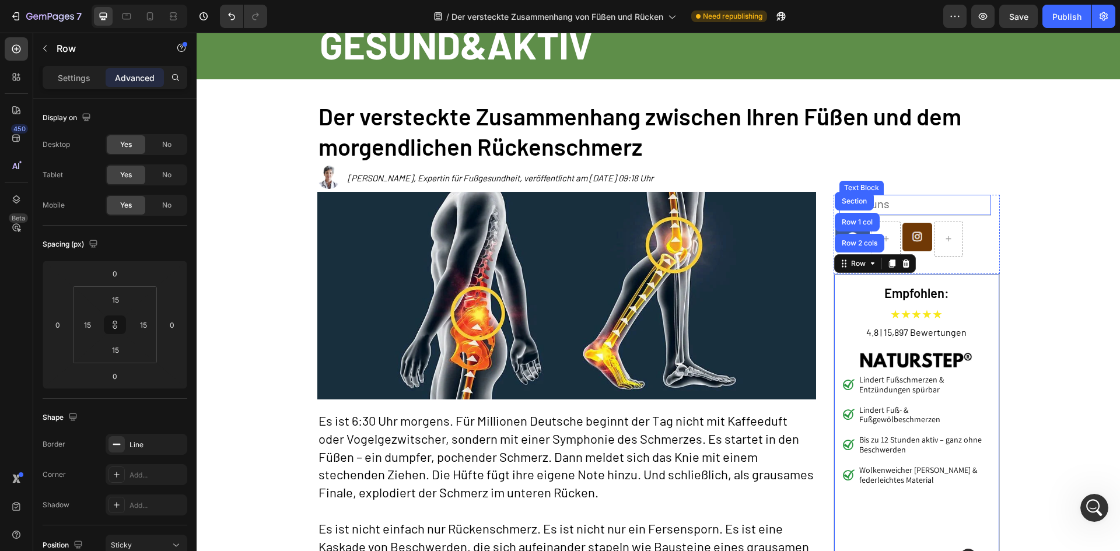
click at [921, 205] on p "Folge uns" at bounding box center [915, 203] width 149 height 15
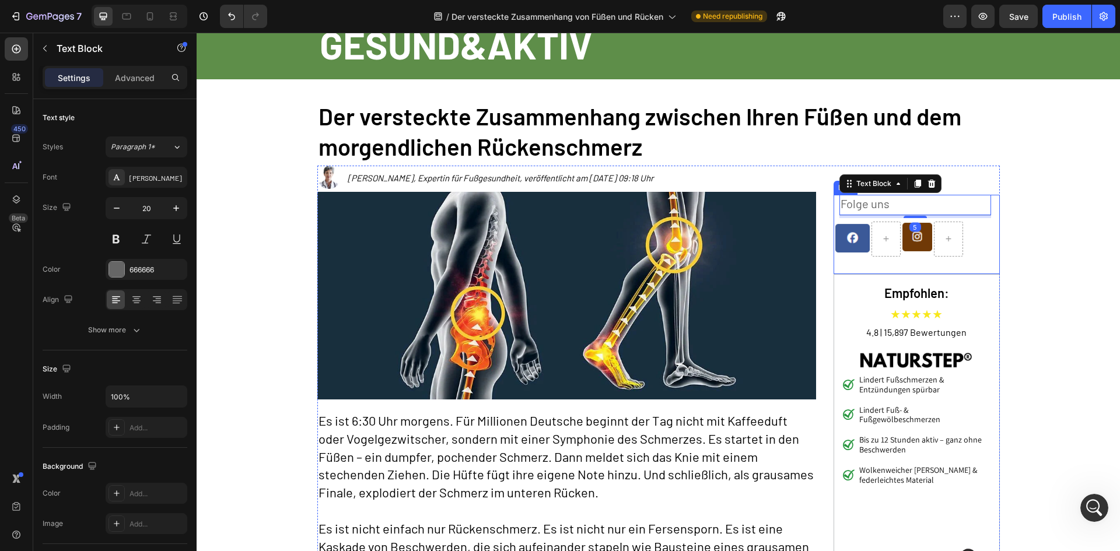
click at [991, 212] on div "Folge uns Text Block 5 Image Image Row" at bounding box center [917, 234] width 166 height 79
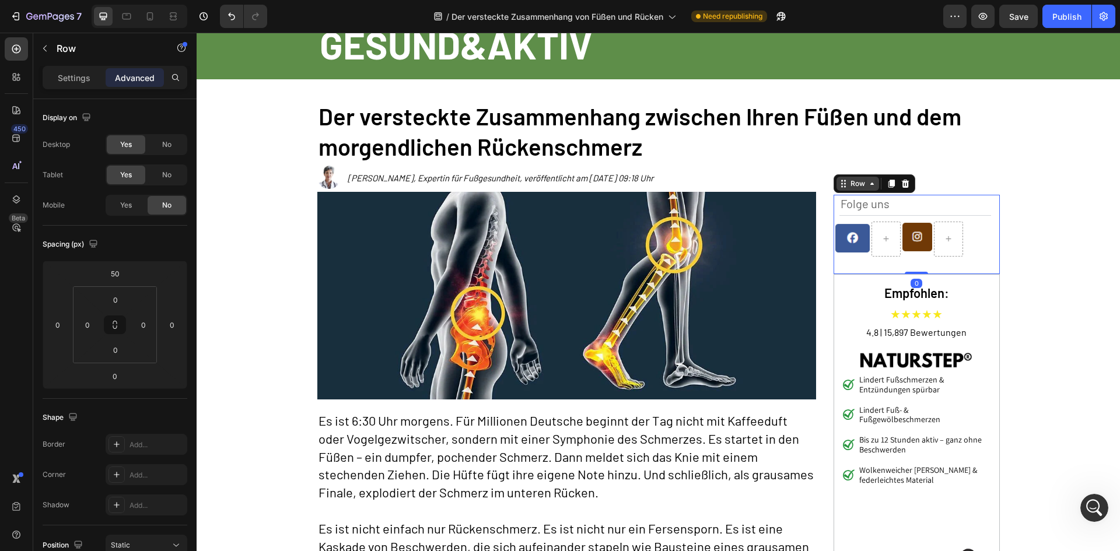
click at [861, 185] on div "Row" at bounding box center [857, 184] width 19 height 11
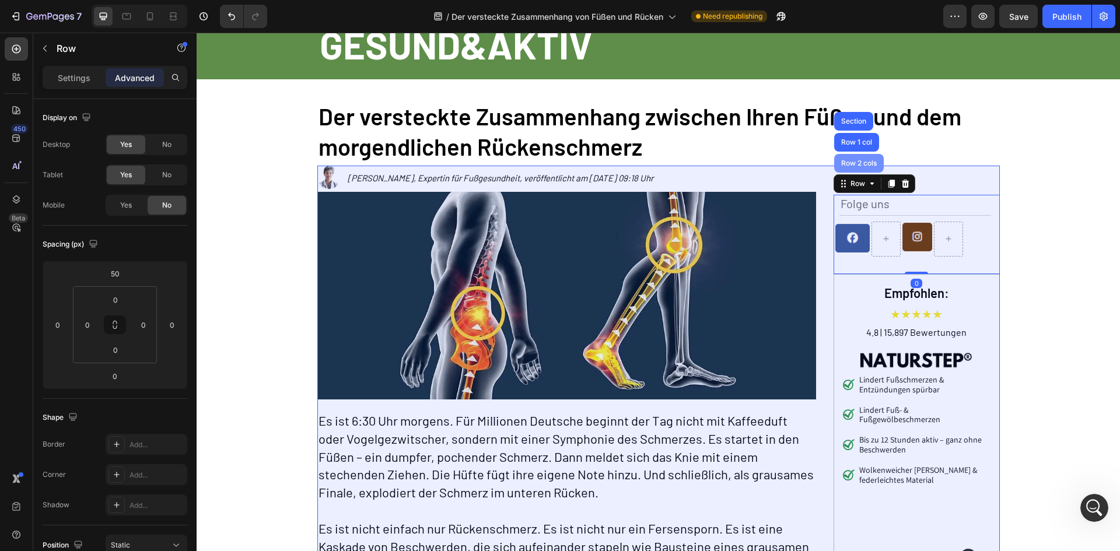
click at [856, 166] on div "Row 2 cols" at bounding box center [859, 163] width 40 height 7
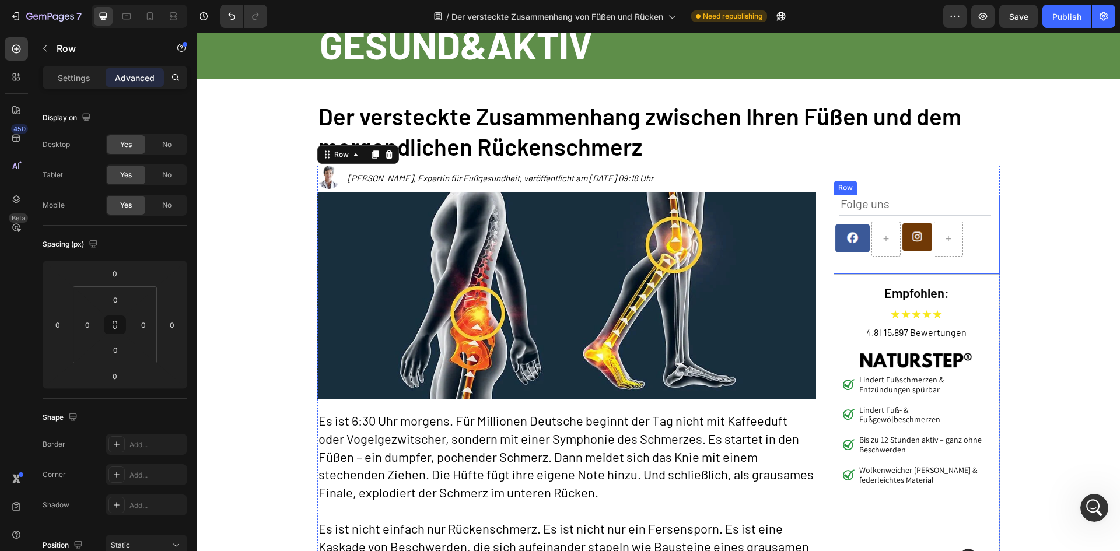
click at [994, 197] on div "Folge uns Text Block Image Image Row" at bounding box center [917, 234] width 166 height 79
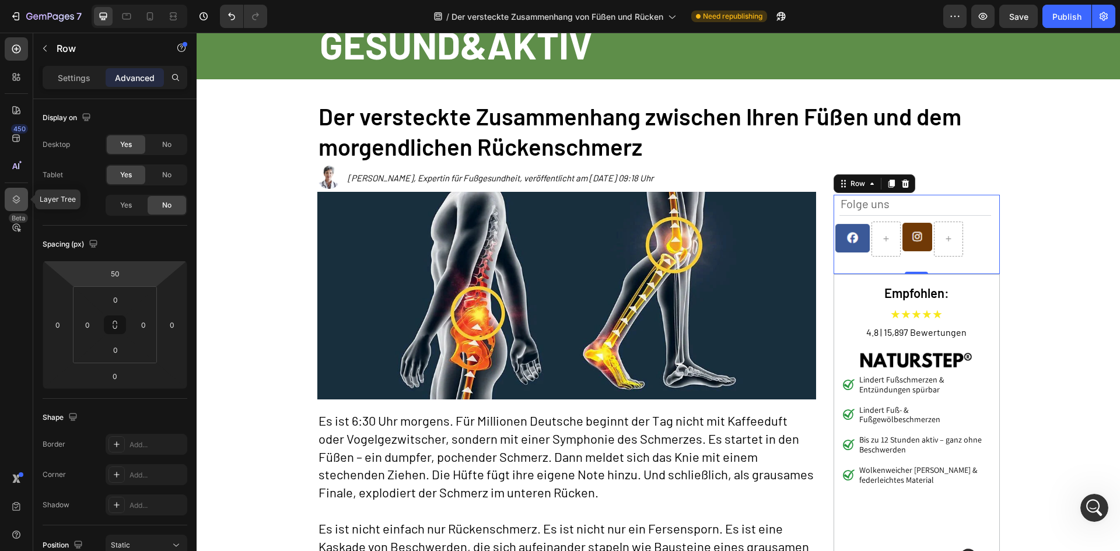
click at [16, 200] on icon at bounding box center [17, 199] width 8 height 8
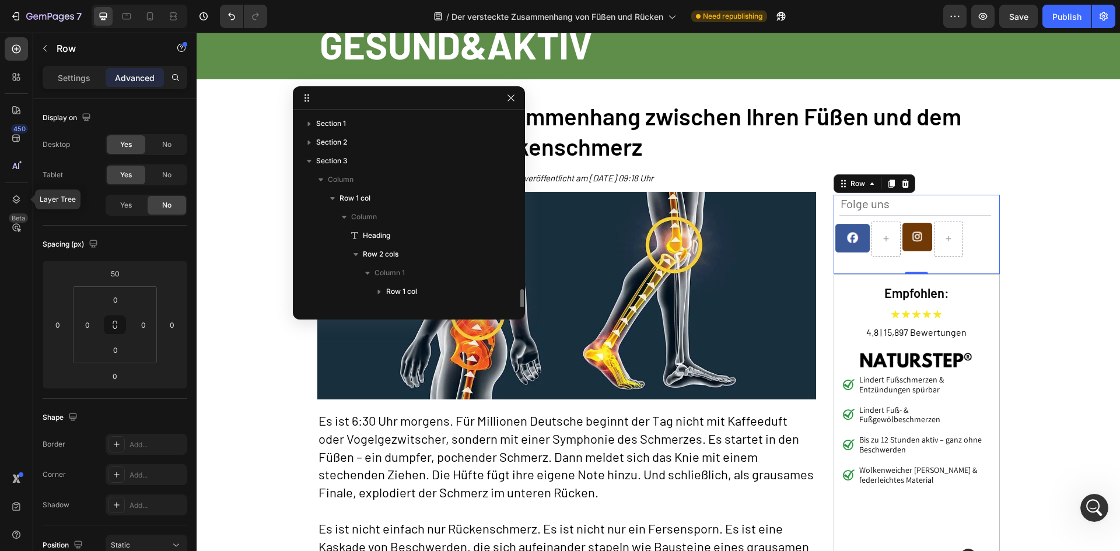
scroll to position [106, 0]
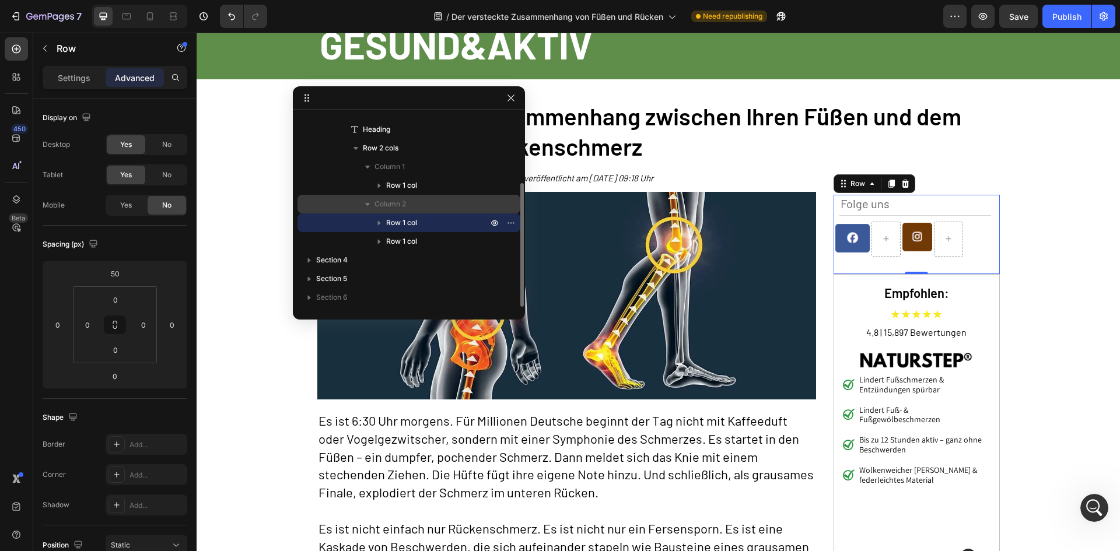
click at [408, 201] on p "Column 2" at bounding box center [433, 204] width 116 height 12
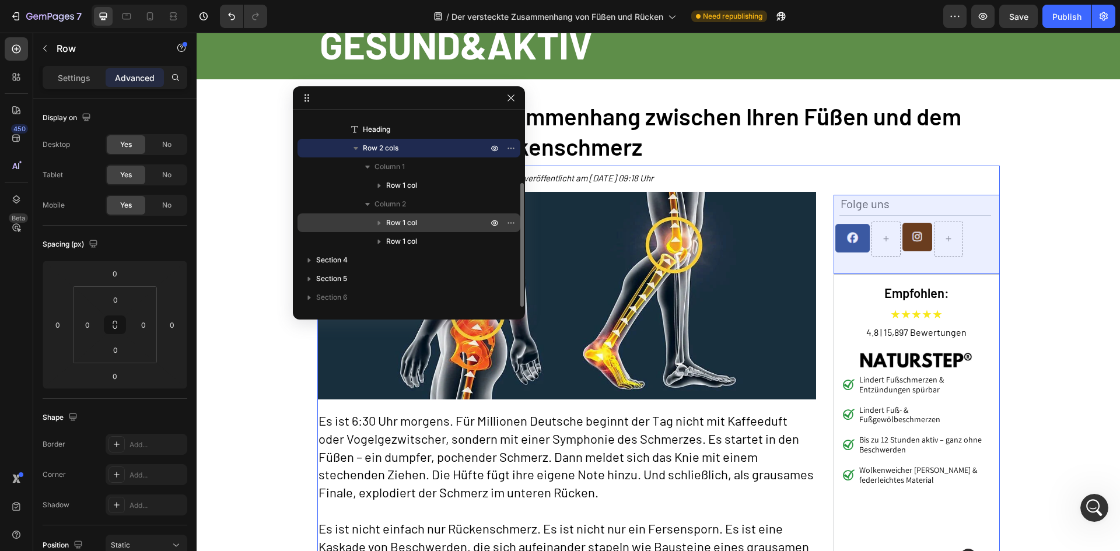
click at [413, 223] on span "Row 1 col" at bounding box center [401, 223] width 31 height 12
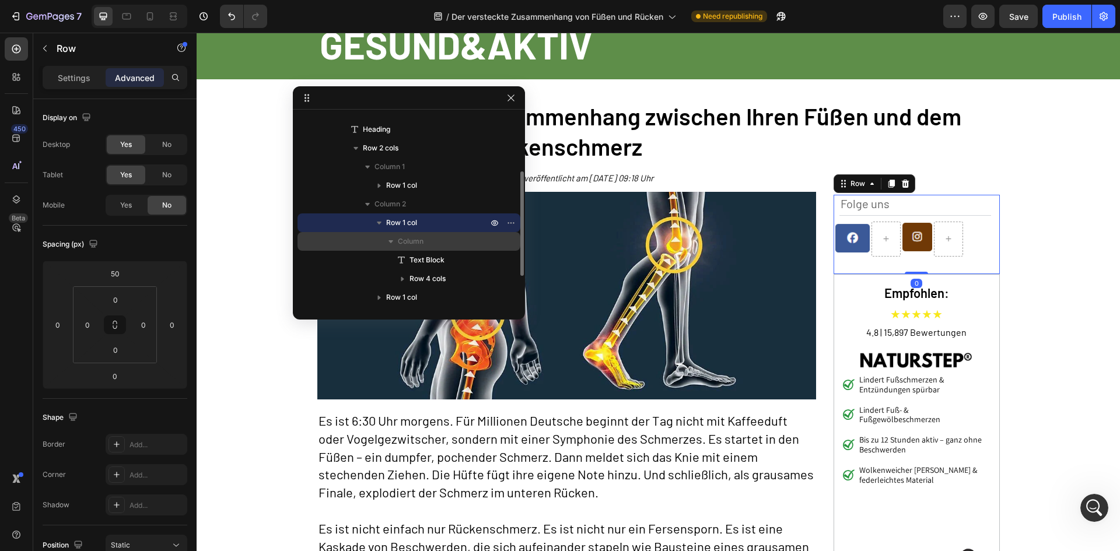
click at [421, 236] on span "Column" at bounding box center [411, 242] width 26 height 12
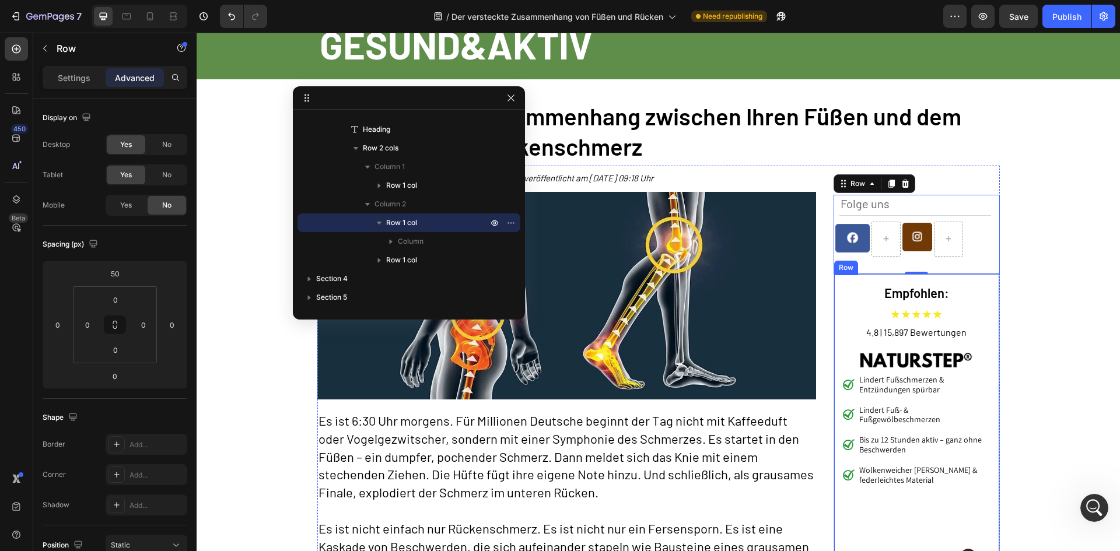
click at [835, 282] on div "Empfohlen: Heading ★★★★★ Text Block 4.8 | 15,897 Bewertungen Text Block Image L…" at bounding box center [917, 494] width 166 height 441
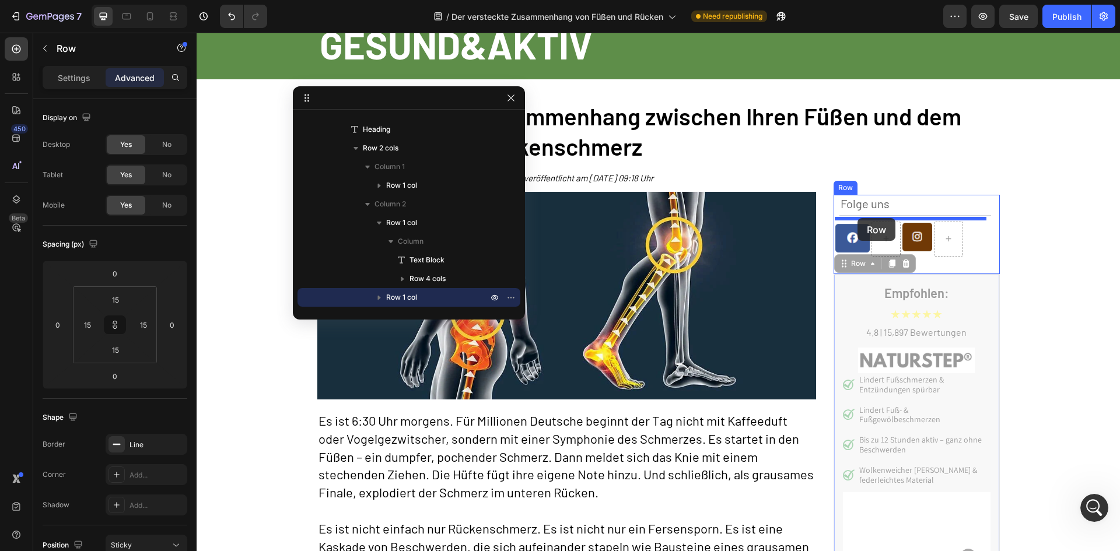
drag, startPoint x: 845, startPoint y: 266, endPoint x: 858, endPoint y: 218, distance: 49.4
type input "5"
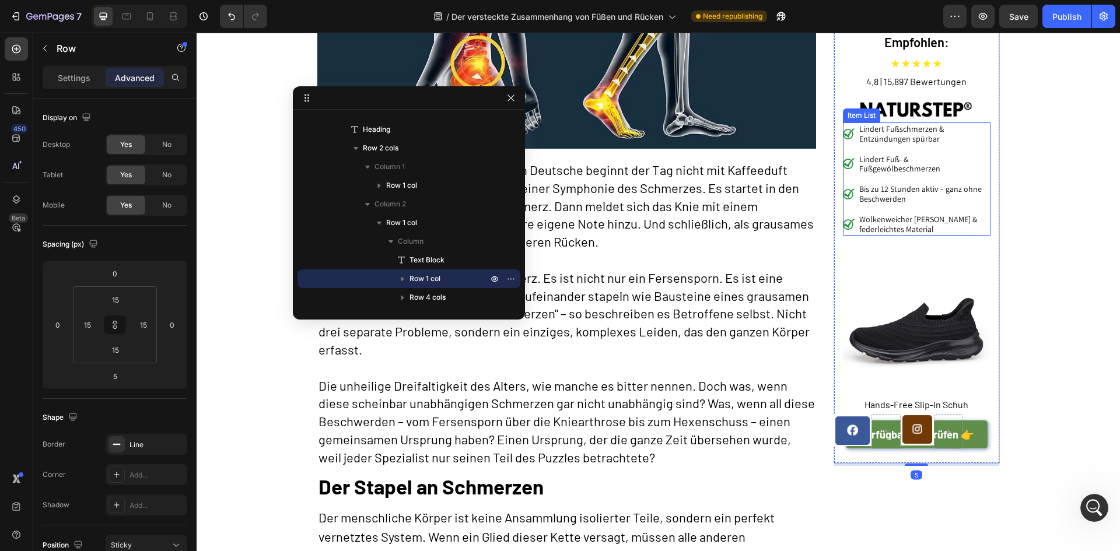
scroll to position [425, 0]
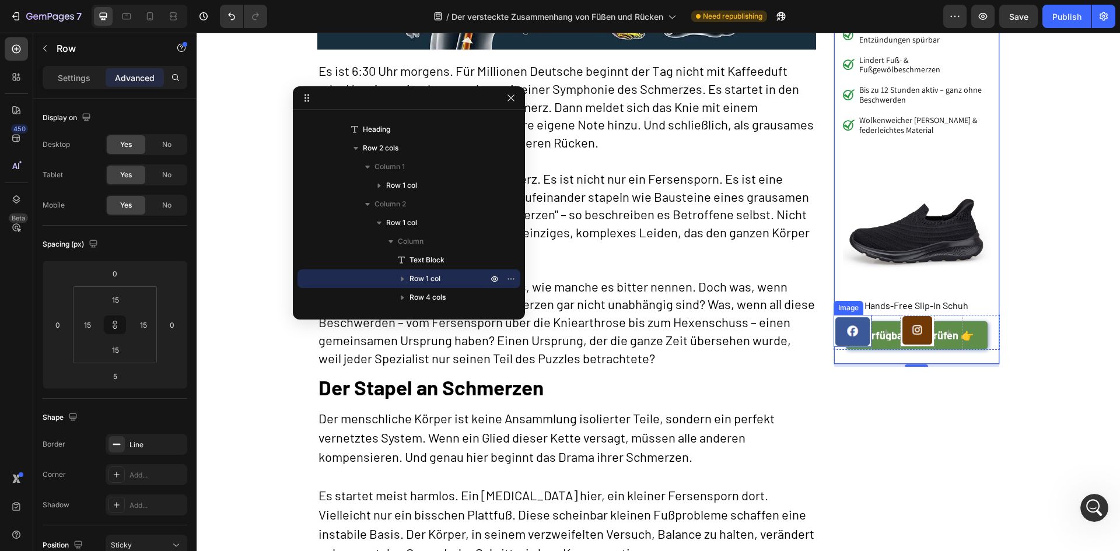
click at [856, 316] on img at bounding box center [853, 331] width 38 height 32
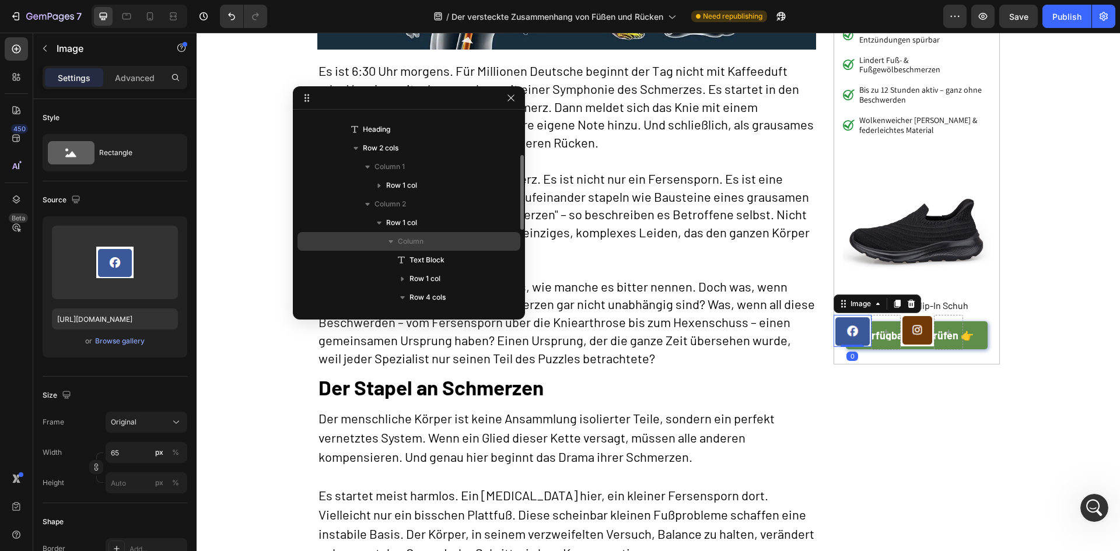
click at [418, 242] on span "Column" at bounding box center [411, 242] width 26 height 12
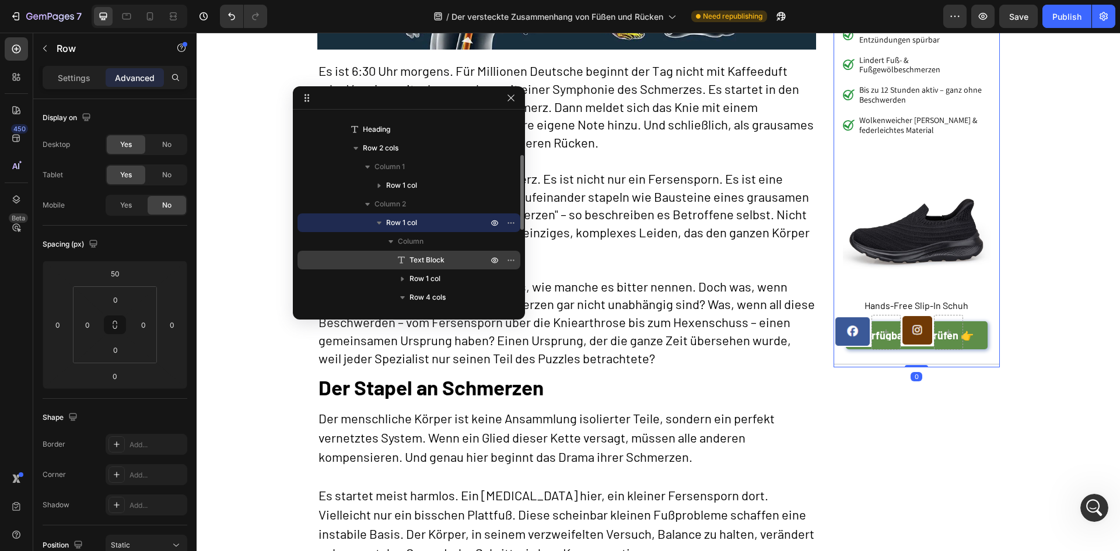
click at [418, 254] on div "Text Block" at bounding box center [409, 260] width 214 height 19
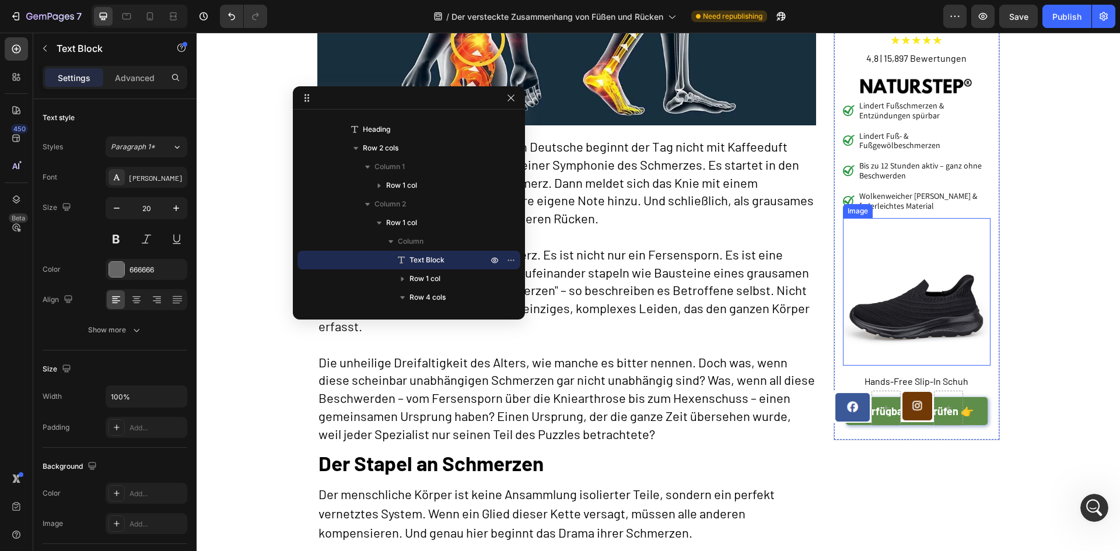
scroll to position [430, 0]
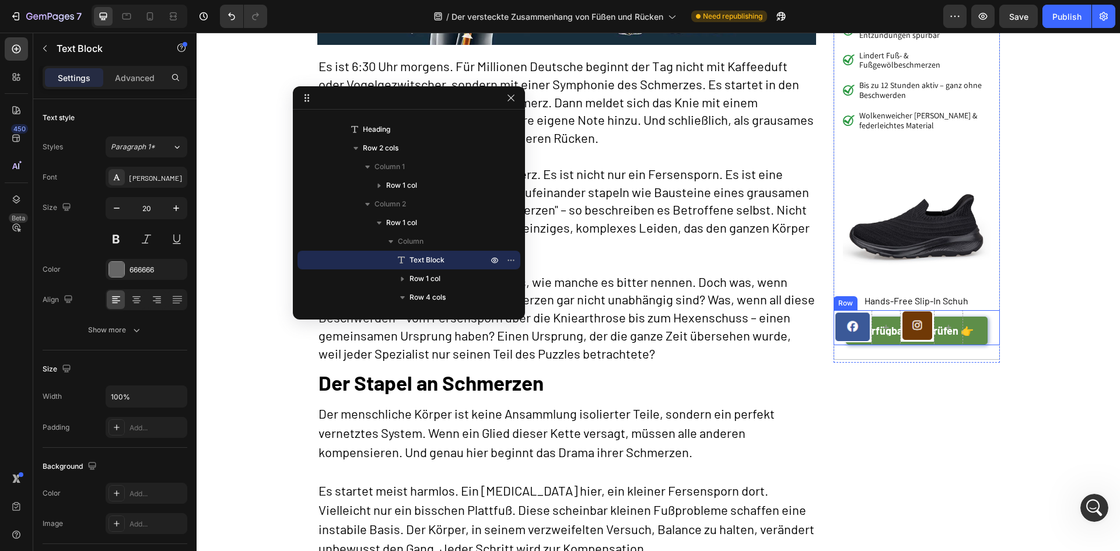
click at [992, 315] on div "Image Image Row" at bounding box center [917, 327] width 166 height 35
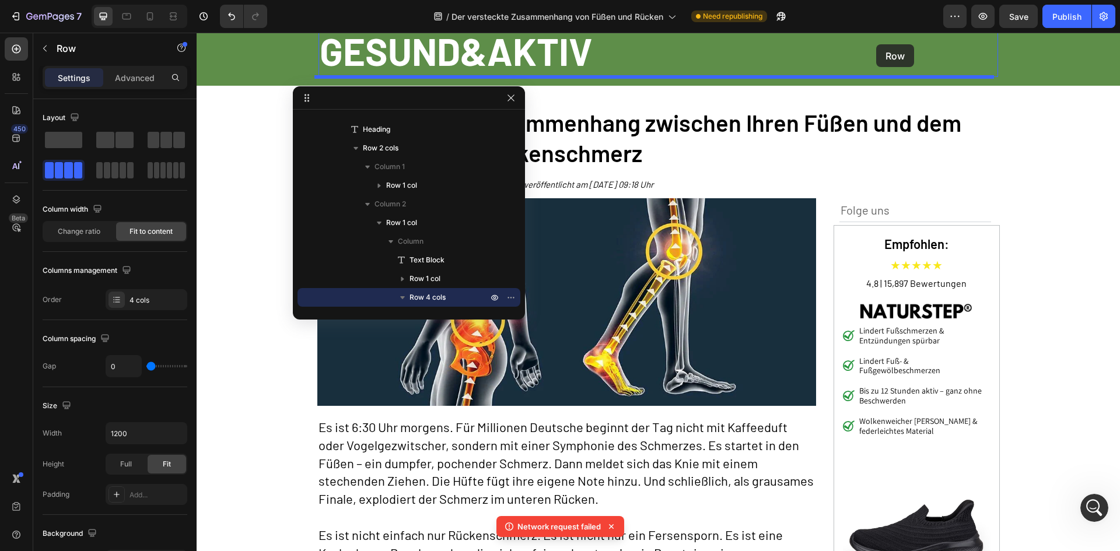
scroll to position [67, 0]
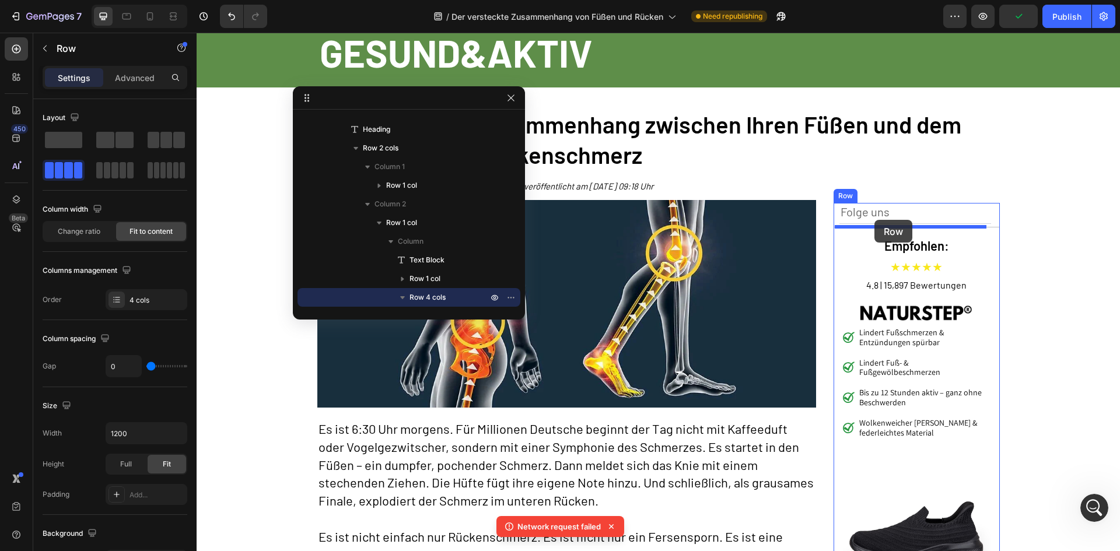
drag, startPoint x: 849, startPoint y: 300, endPoint x: 875, endPoint y: 220, distance: 84.5
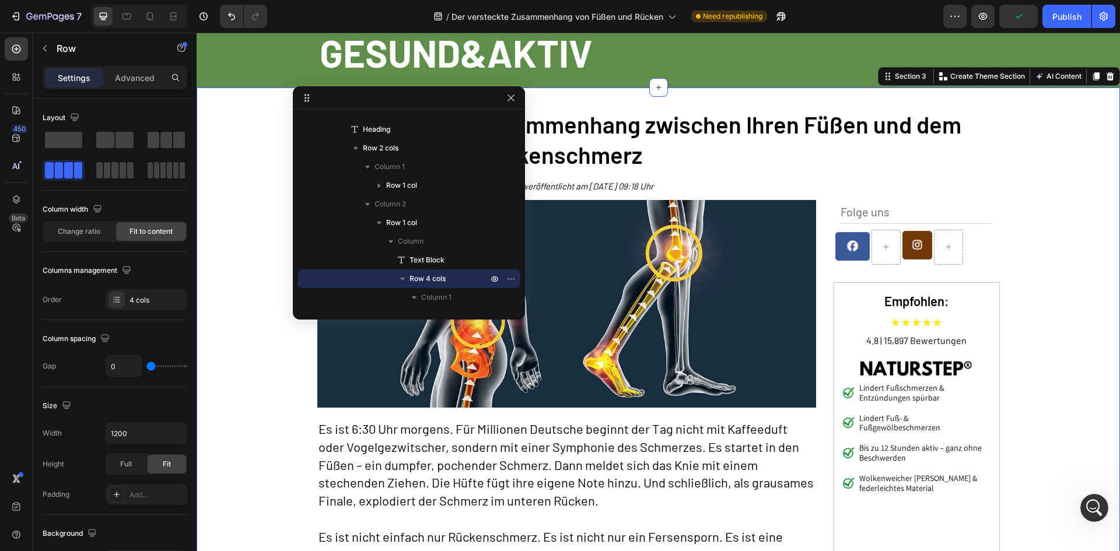
scroll to position [0, 0]
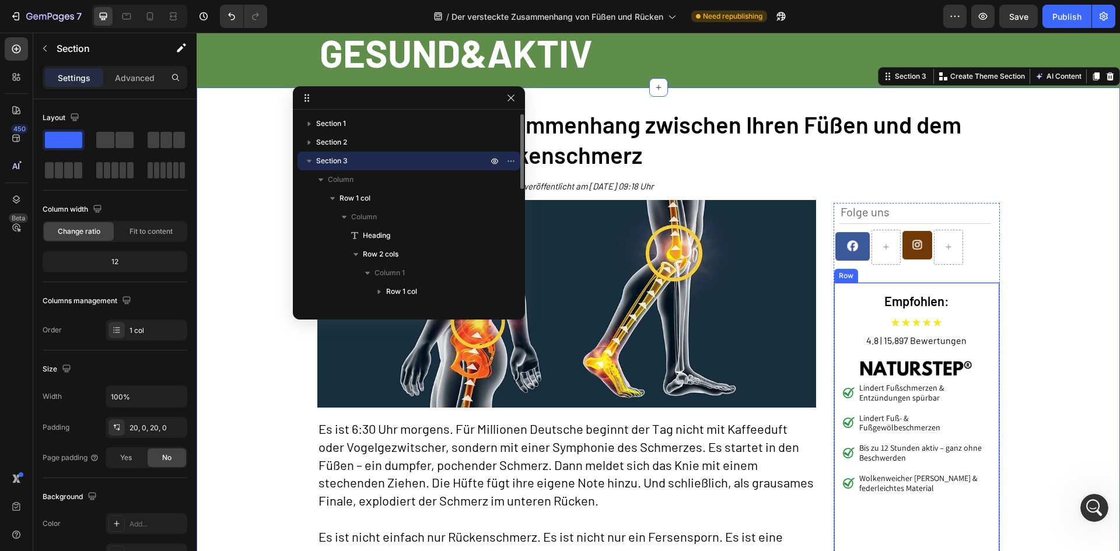
click at [835, 293] on div "Empfohlen: Heading ★★★★★ Text Block 4.8 | 15,897 Bewertungen Text Block Image L…" at bounding box center [917, 502] width 166 height 441
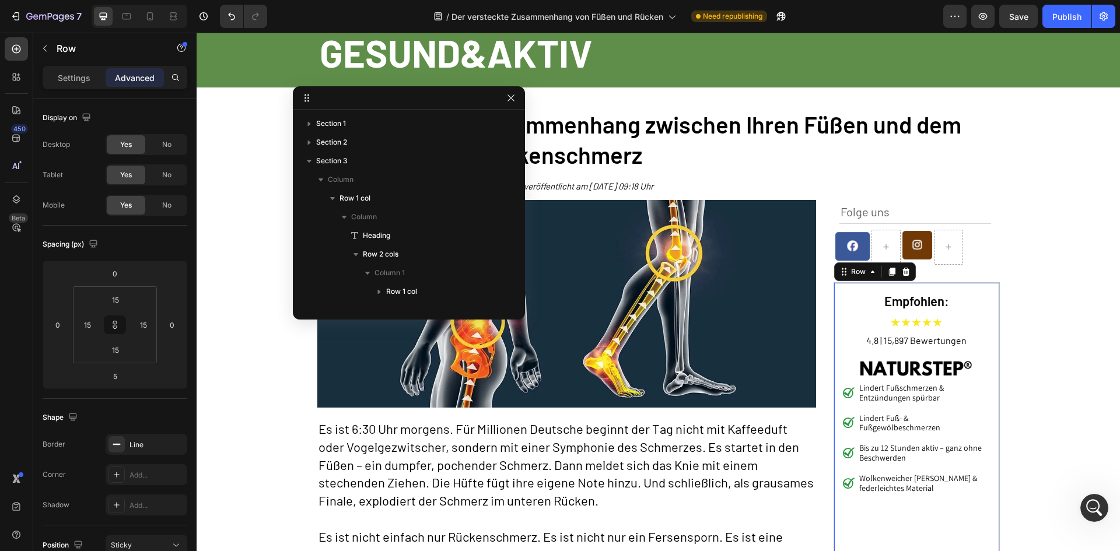
scroll to position [302, 0]
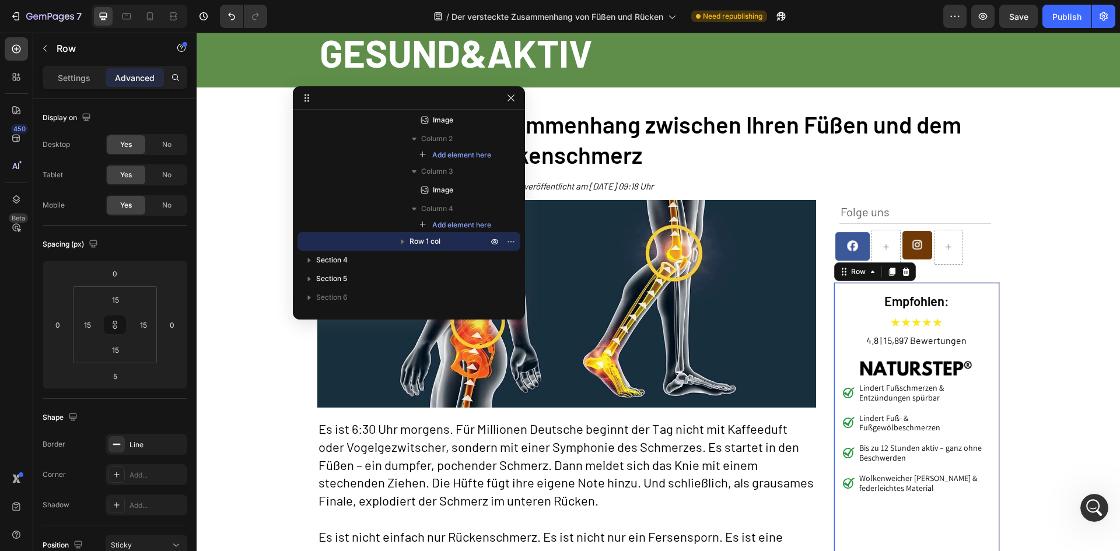
click at [145, 76] on p "Advanced" at bounding box center [135, 78] width 40 height 12
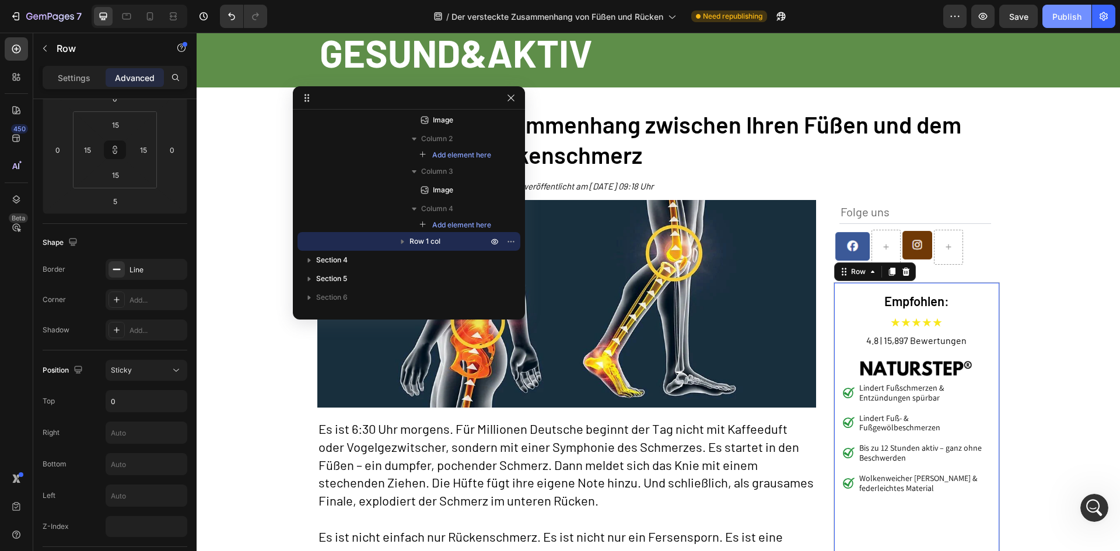
click at [1063, 21] on div "Publish" at bounding box center [1067, 17] width 29 height 12
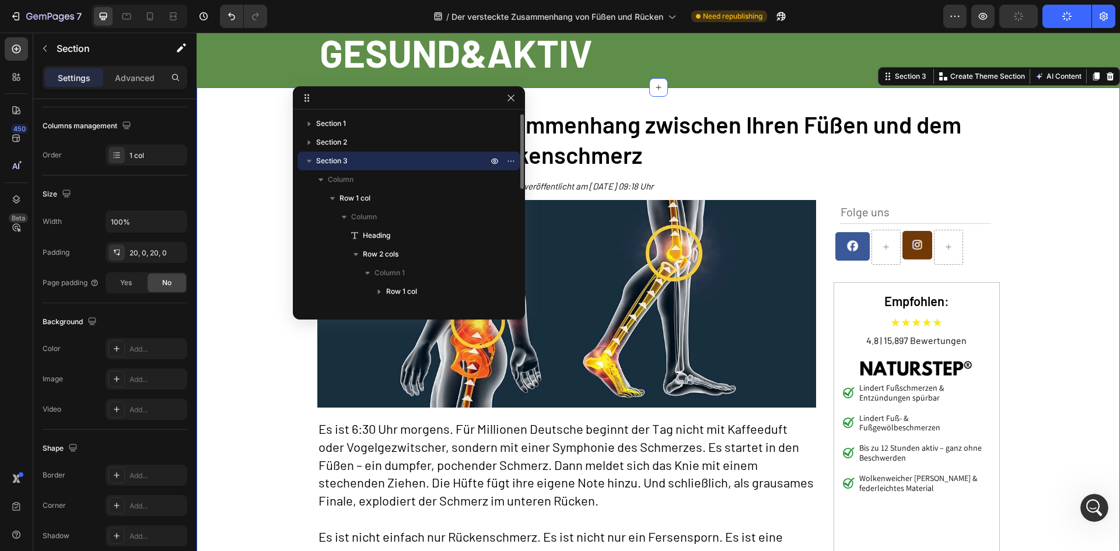
scroll to position [0, 0]
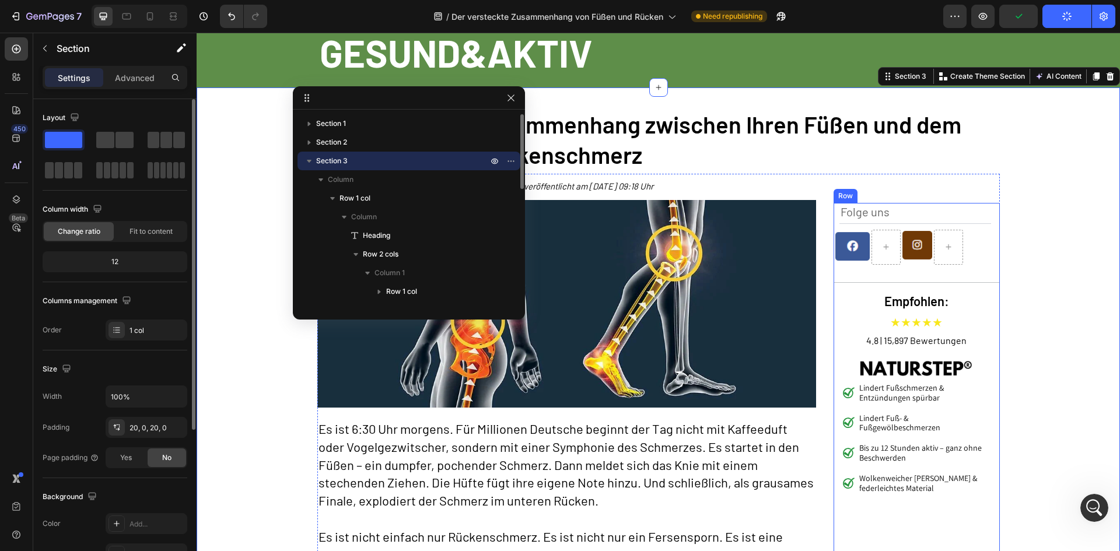
click at [992, 219] on div "Folge uns Text Block Image Image Row Empfohlen: Heading ★★★★★ Text Block 4.8 | …" at bounding box center [917, 464] width 166 height 523
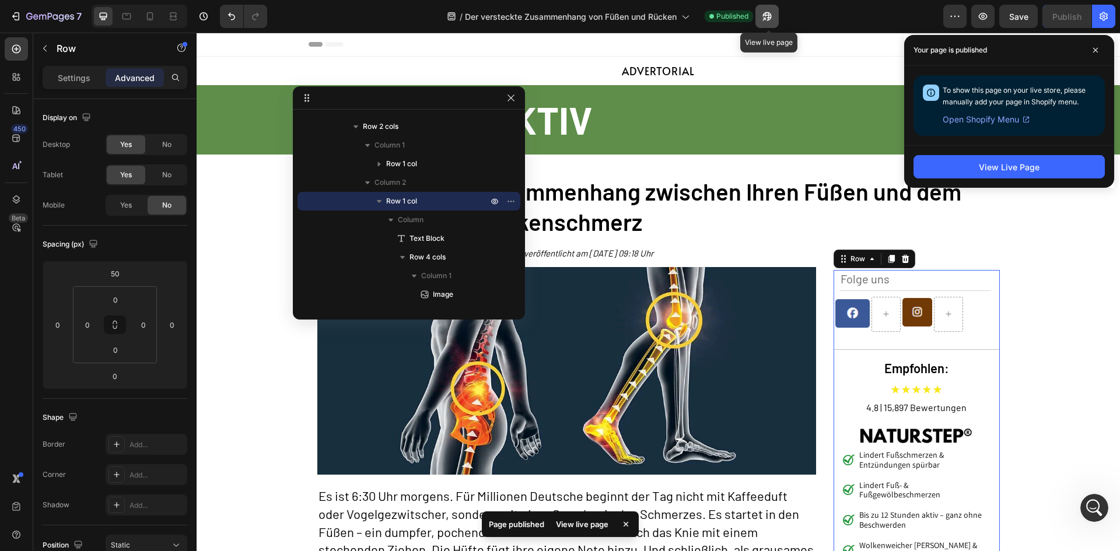
click at [763, 19] on icon "button" at bounding box center [767, 17] width 12 height 12
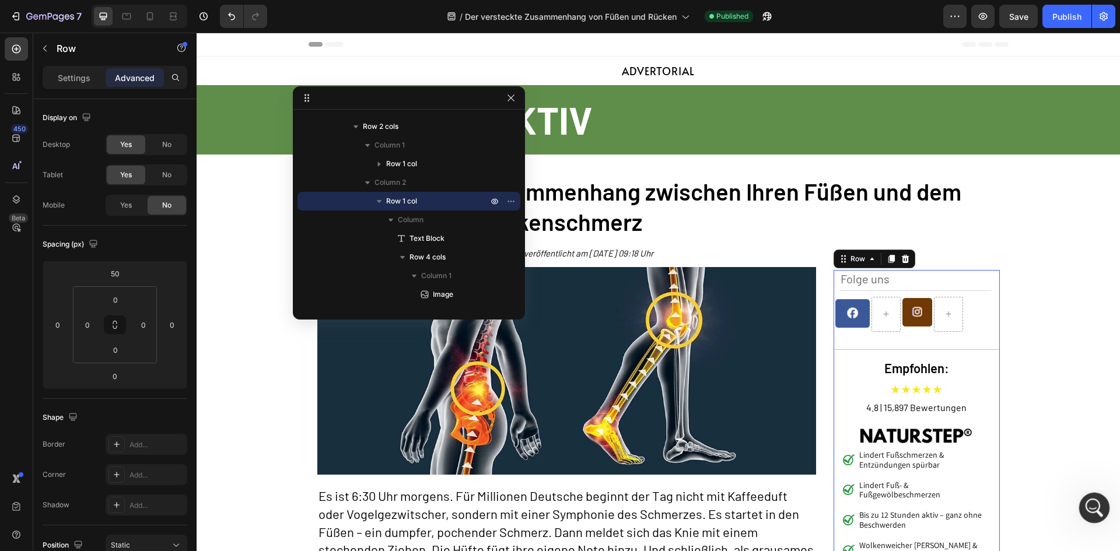
click at [1096, 509] on icon "Open Intercom Messenger" at bounding box center [1092, 506] width 19 height 19
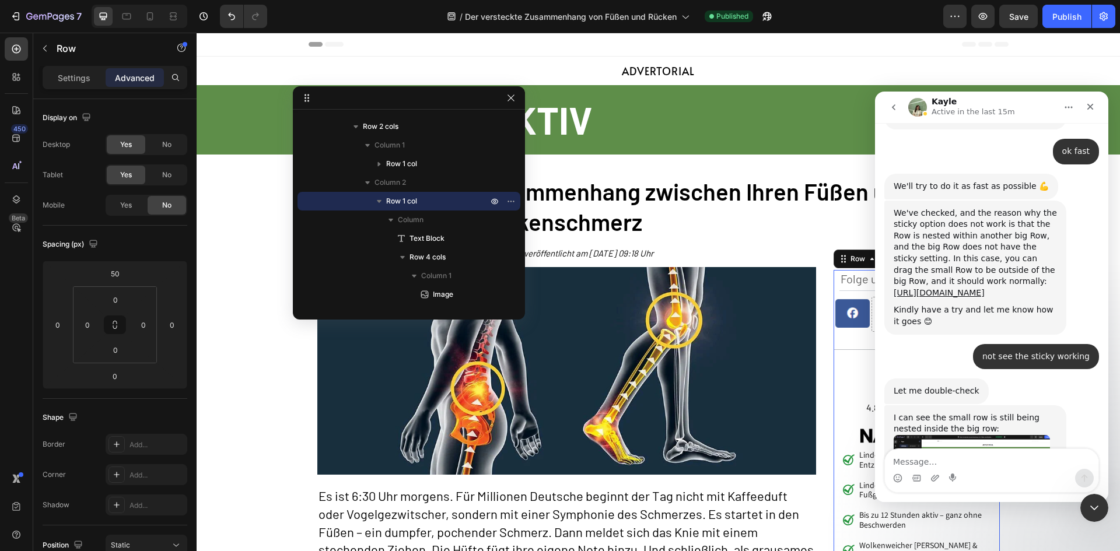
type textarea "[URL][DOMAIN_NAME]"
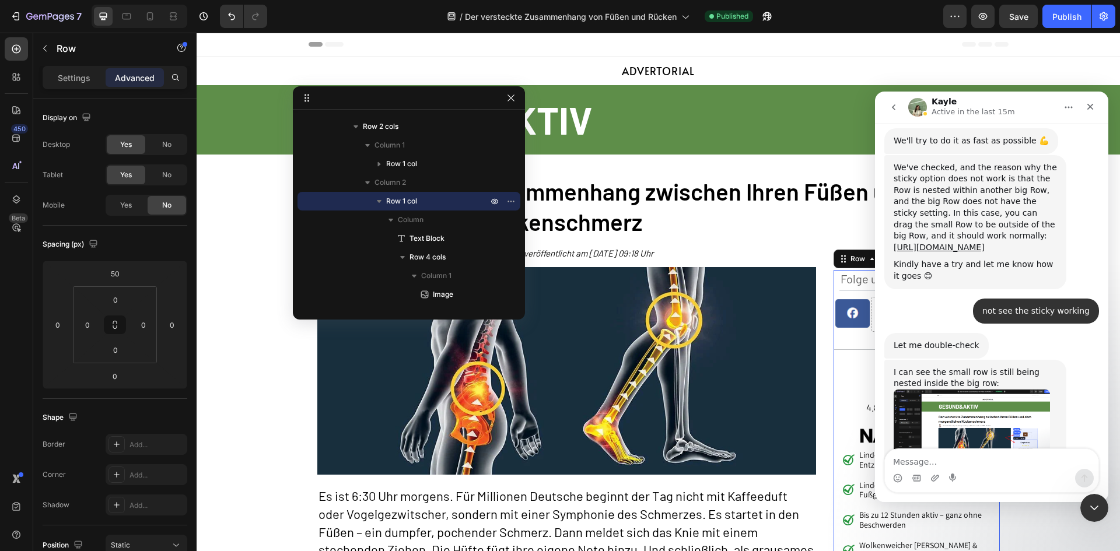
scroll to position [2474, 0]
type textarea "check this page why not work"
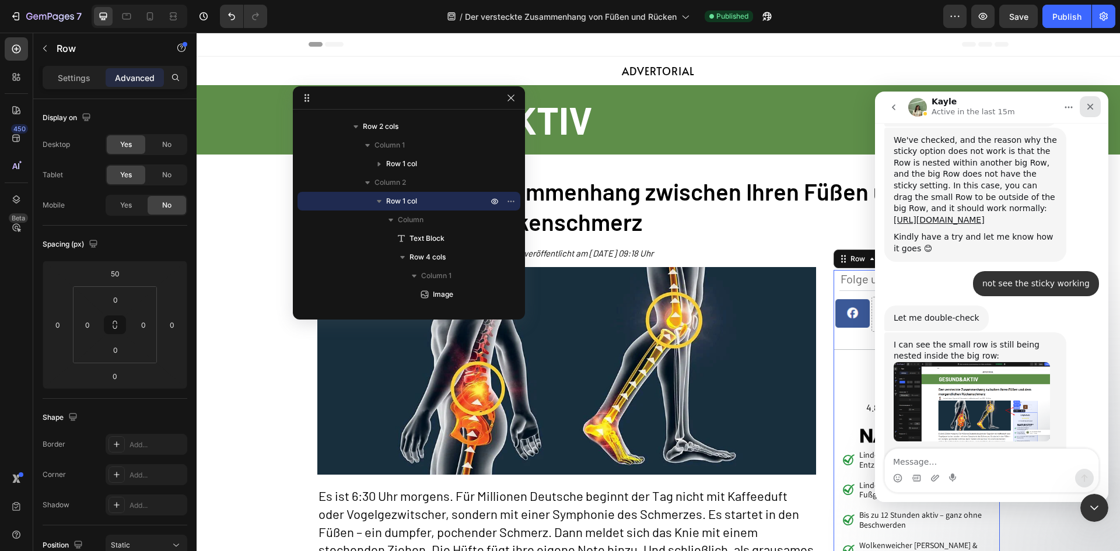
click at [1093, 105] on icon "Close" at bounding box center [1090, 106] width 9 height 9
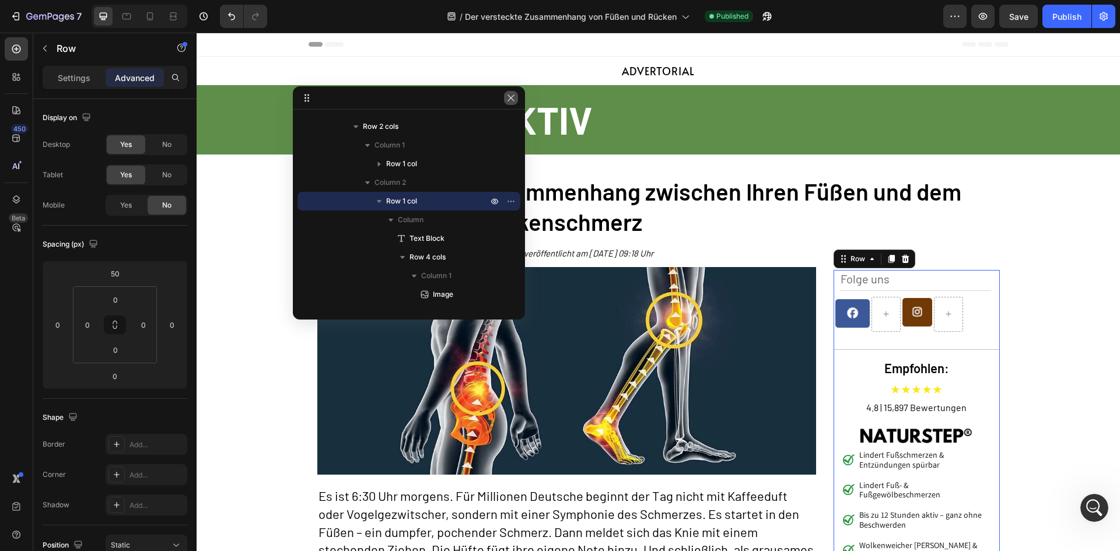
click at [512, 97] on icon "button" at bounding box center [511, 98] width 6 height 6
